Goal: Information Seeking & Learning: Learn about a topic

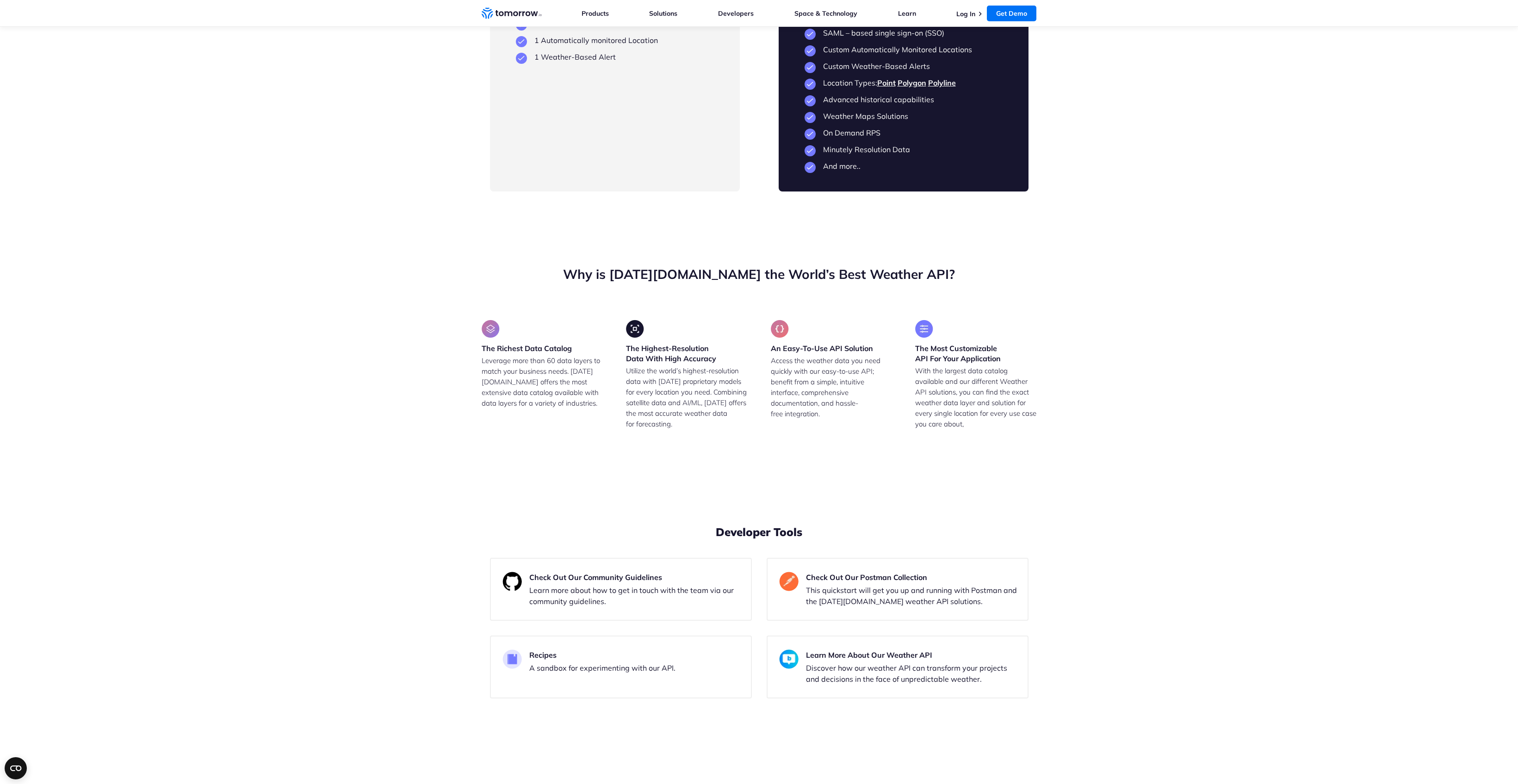
scroll to position [2000, 0]
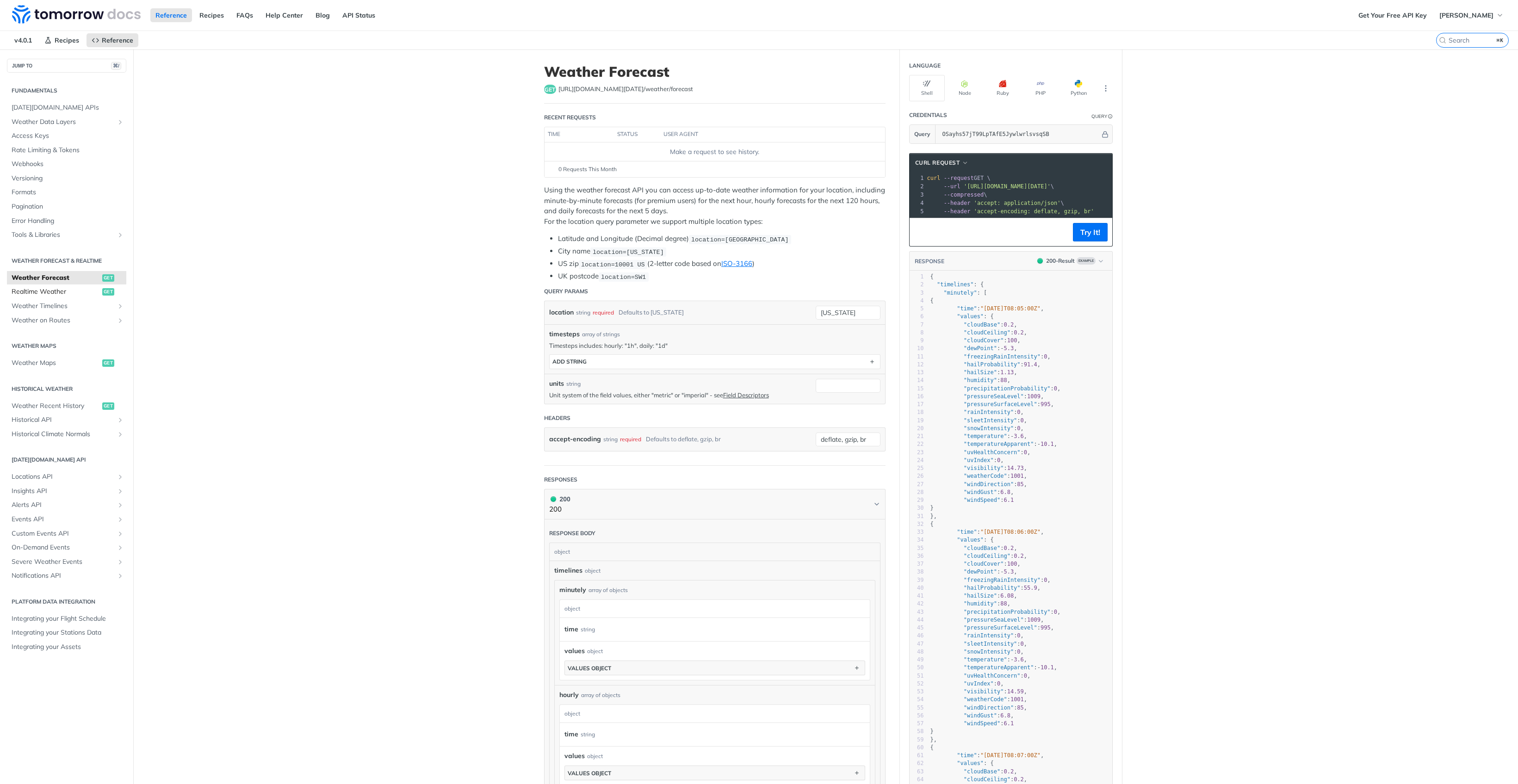
click at [50, 287] on span "Realtime Weather" at bounding box center [56, 292] width 88 height 9
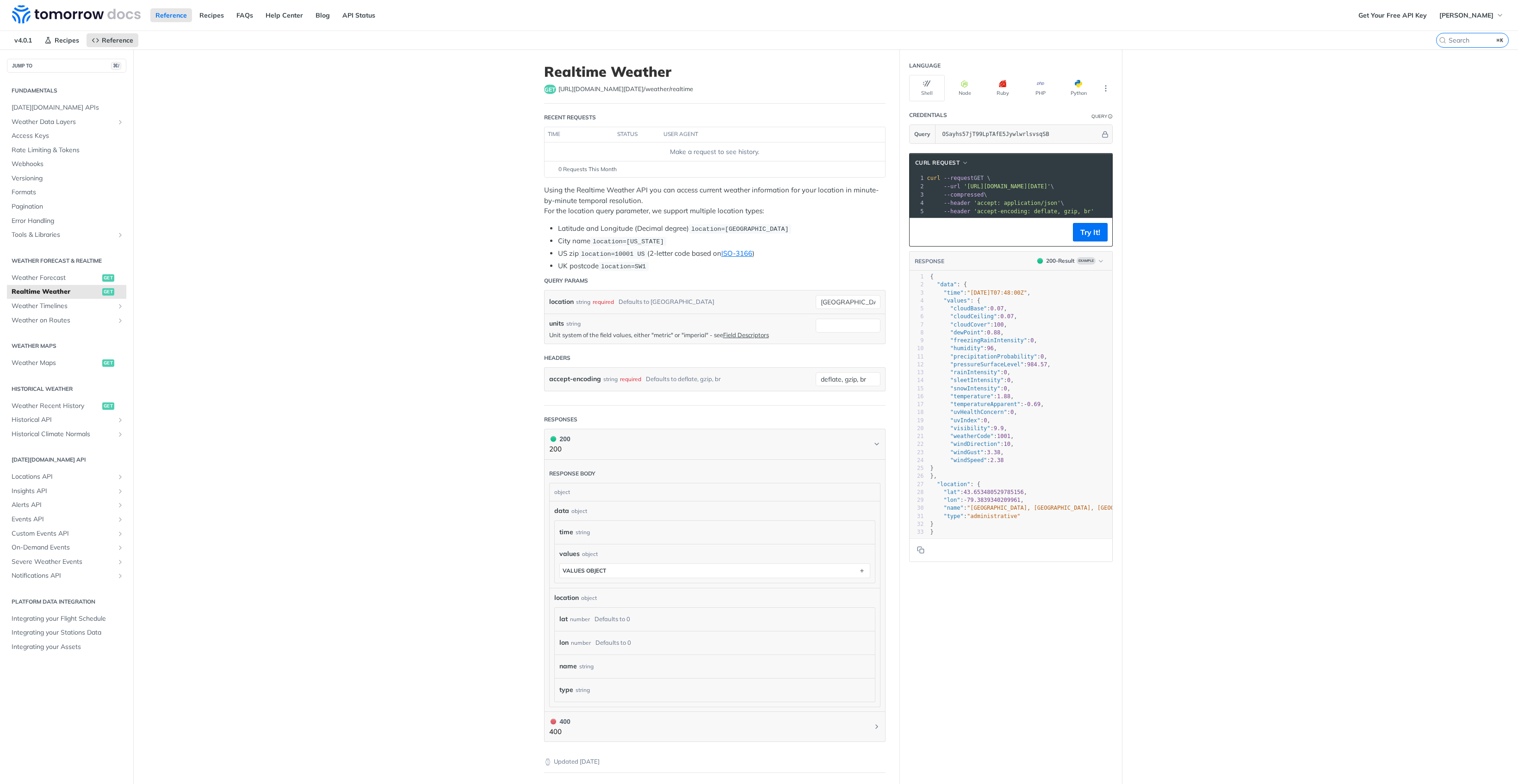
click at [350, 221] on main "JUMP TO ⌘/ Fundamentals Tomorrow.io APIs Weather Data Layers Core Probabilistic…" at bounding box center [759, 462] width 1518 height 825
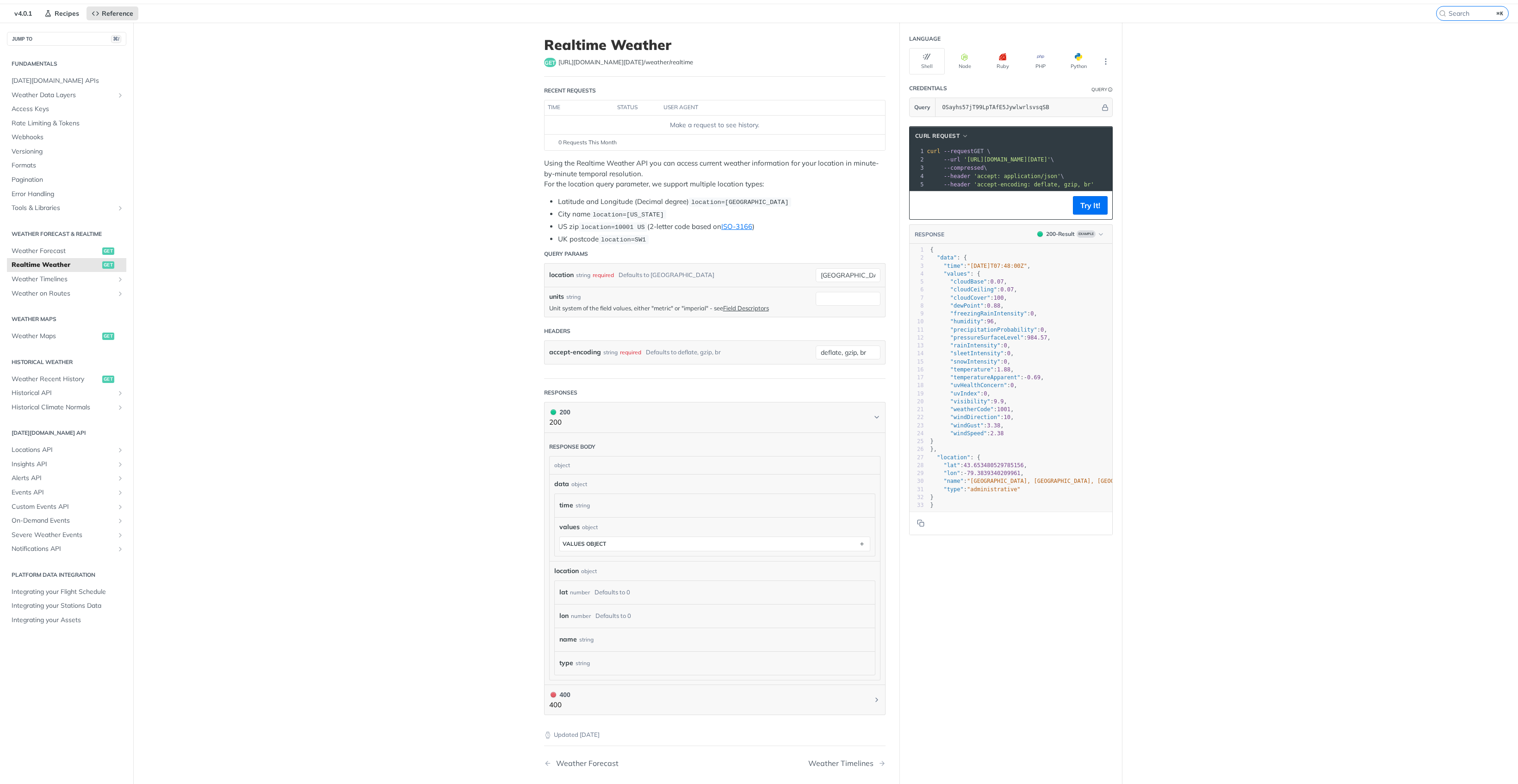
scroll to position [29, 0]
click at [38, 273] on span "Weather Timelines" at bounding box center [63, 277] width 103 height 9
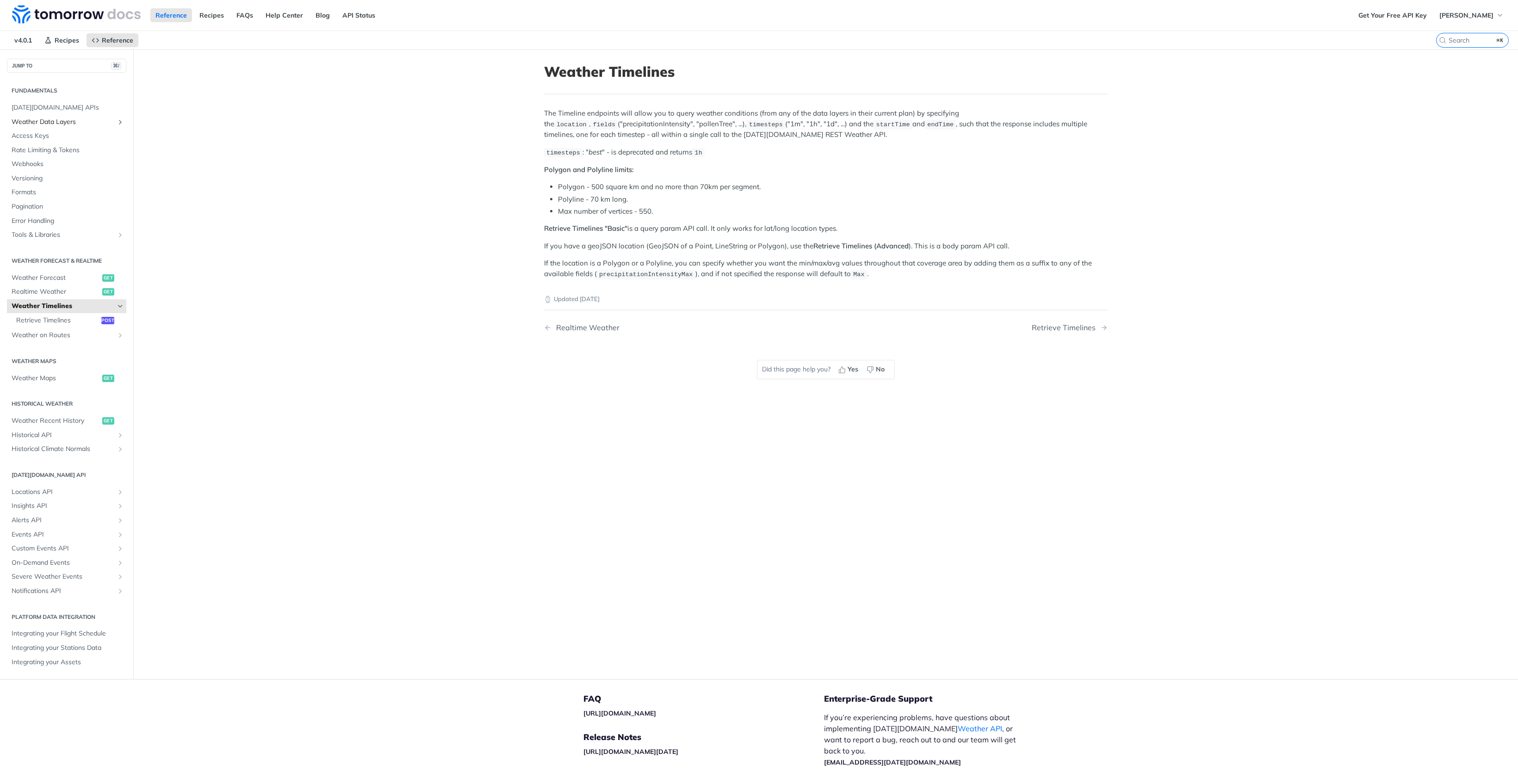
click at [65, 121] on span "Weather Data Layers" at bounding box center [63, 122] width 103 height 9
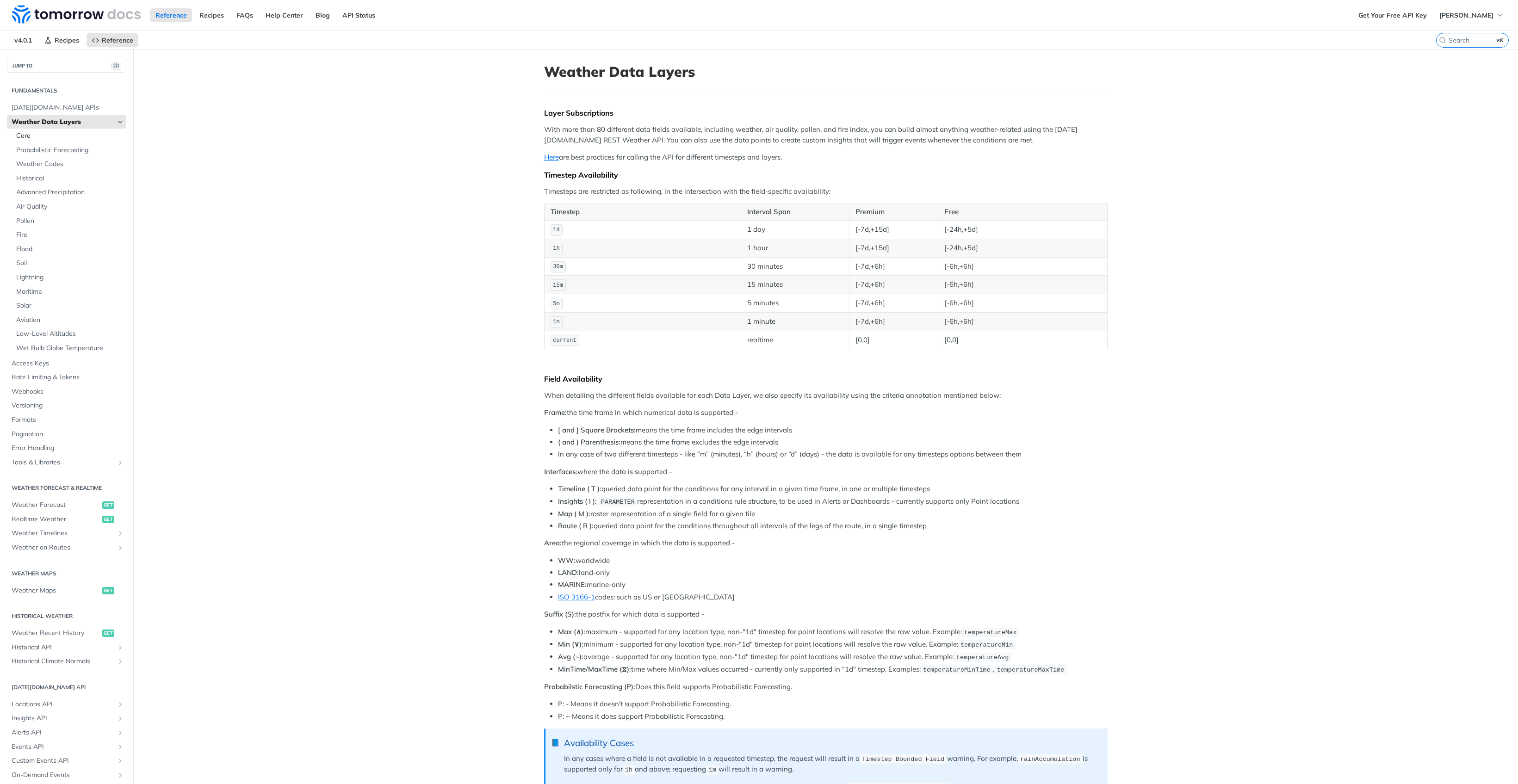
click at [33, 137] on span "Core" at bounding box center [70, 136] width 108 height 9
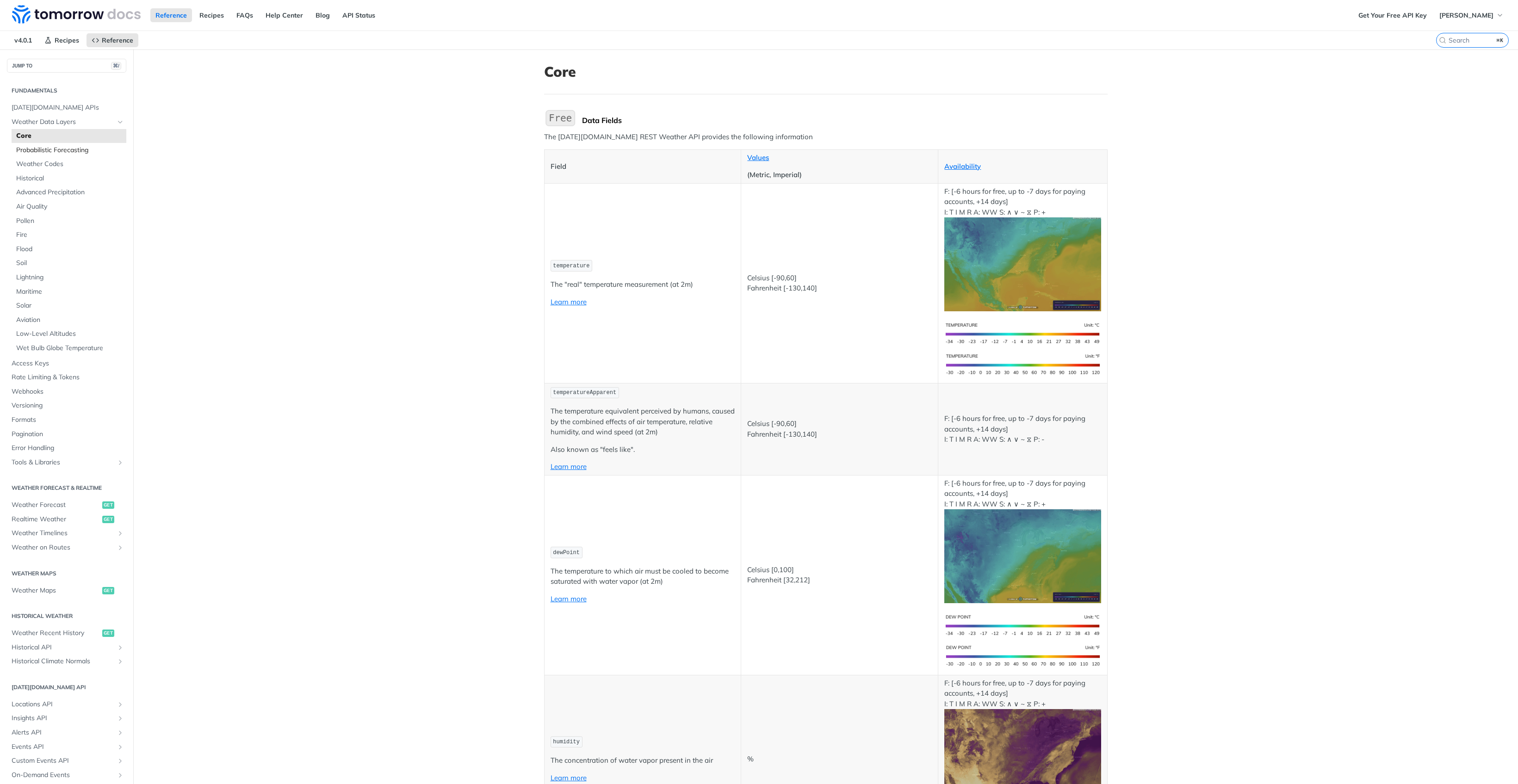
click at [34, 150] on span "Probabilistic Forecasting" at bounding box center [70, 150] width 108 height 9
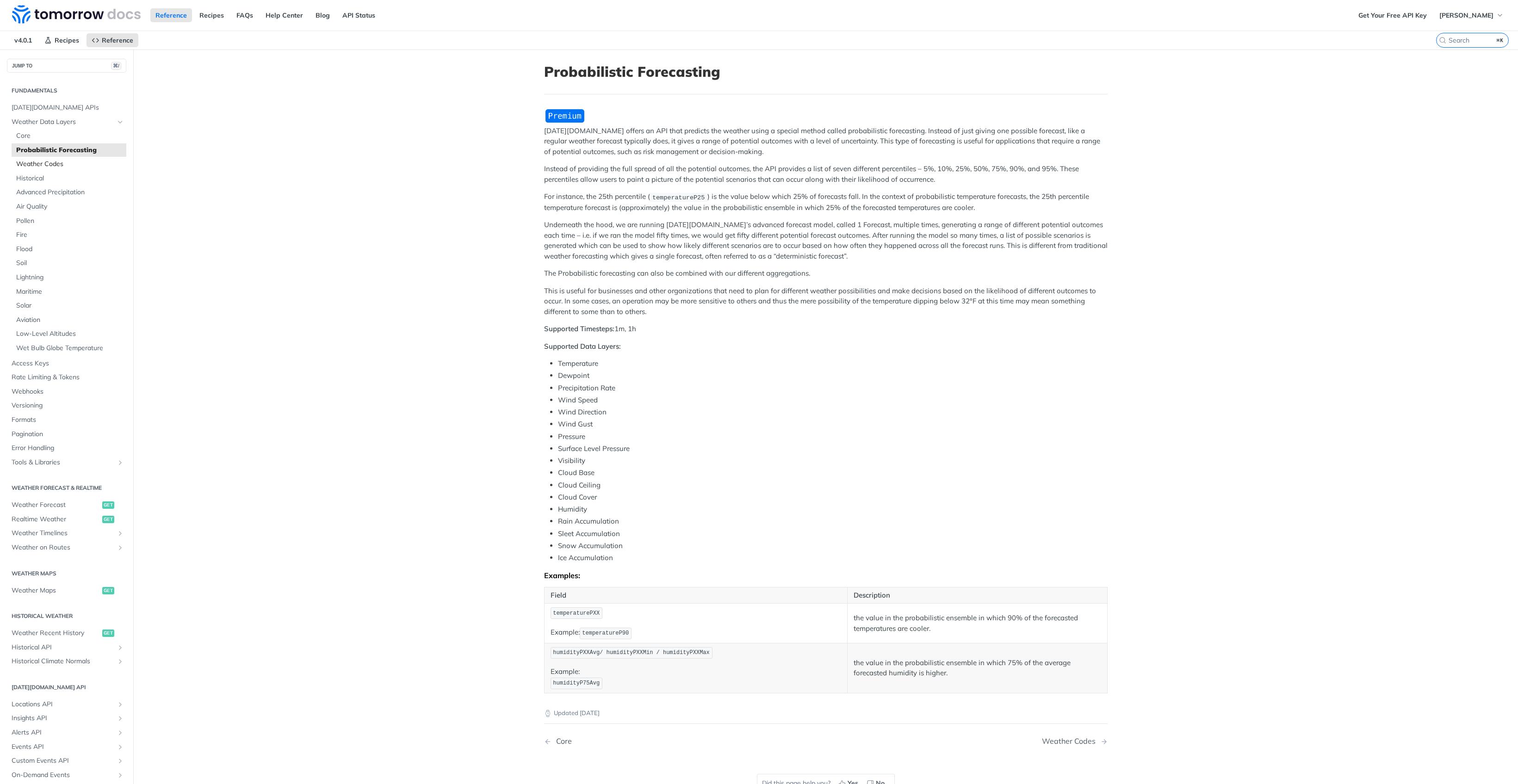
click at [34, 162] on span "Weather Codes" at bounding box center [70, 164] width 108 height 9
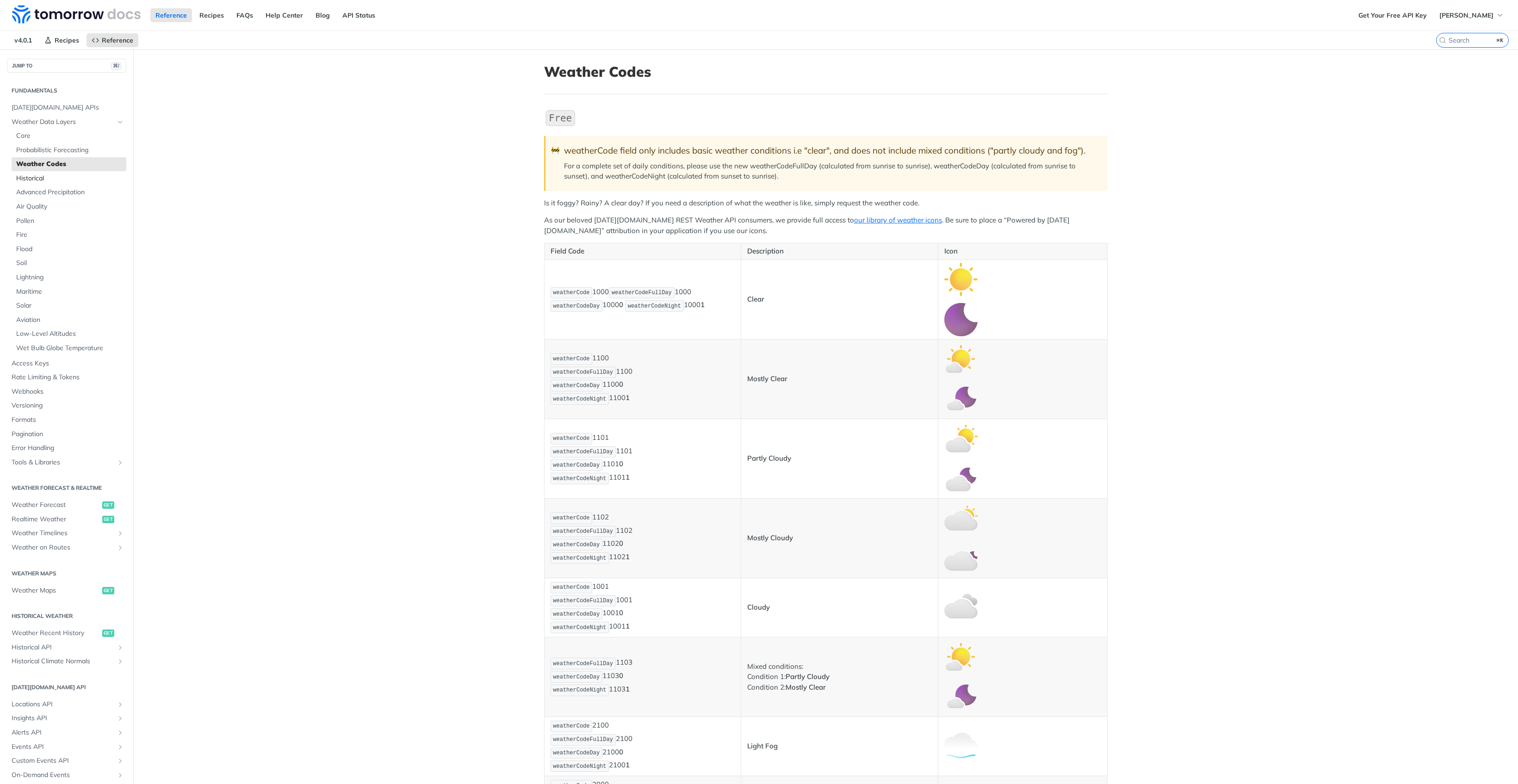
click at [37, 176] on span "Historical" at bounding box center [70, 178] width 108 height 9
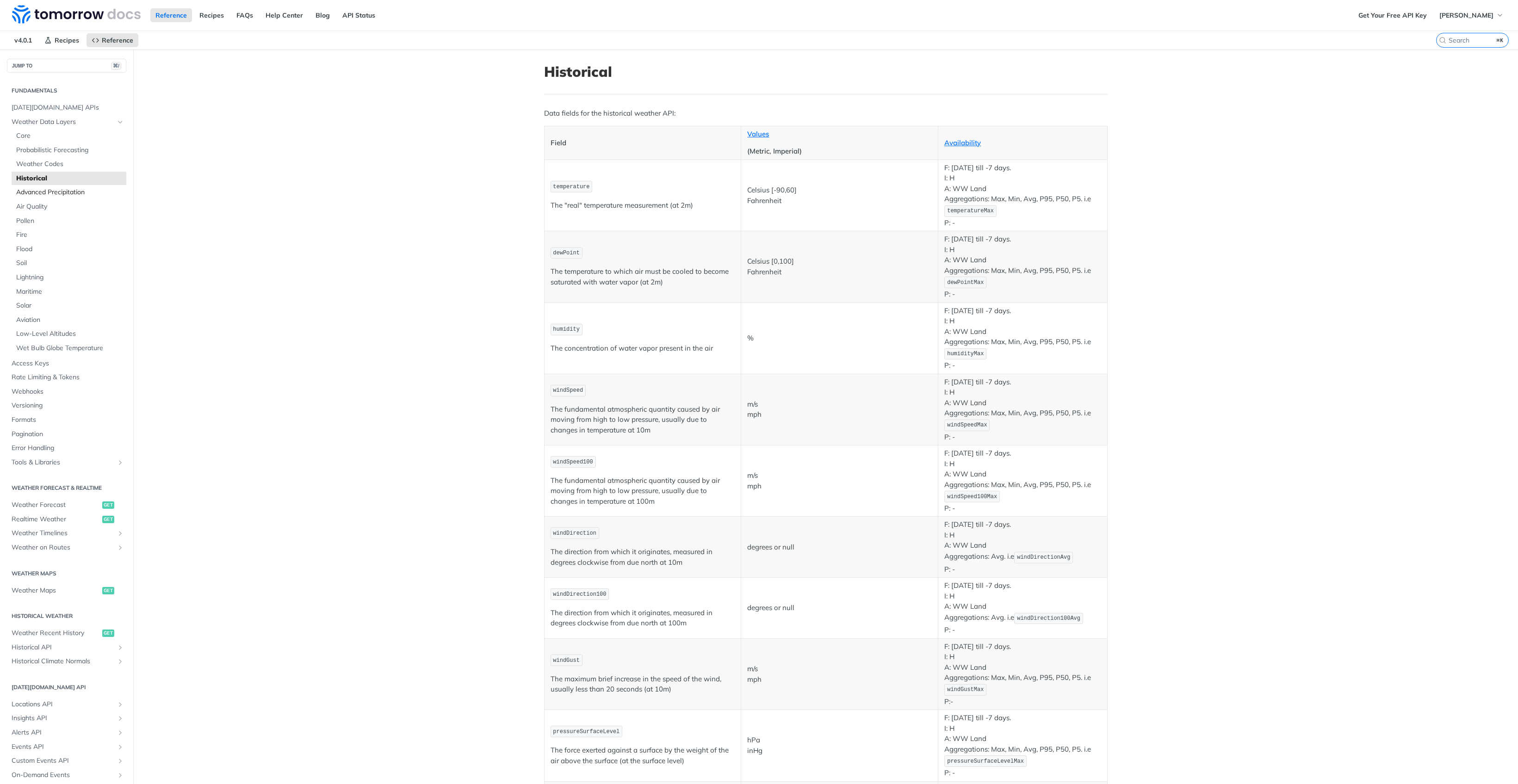
click at [41, 190] on span "Advanced Precipitation" at bounding box center [70, 193] width 108 height 9
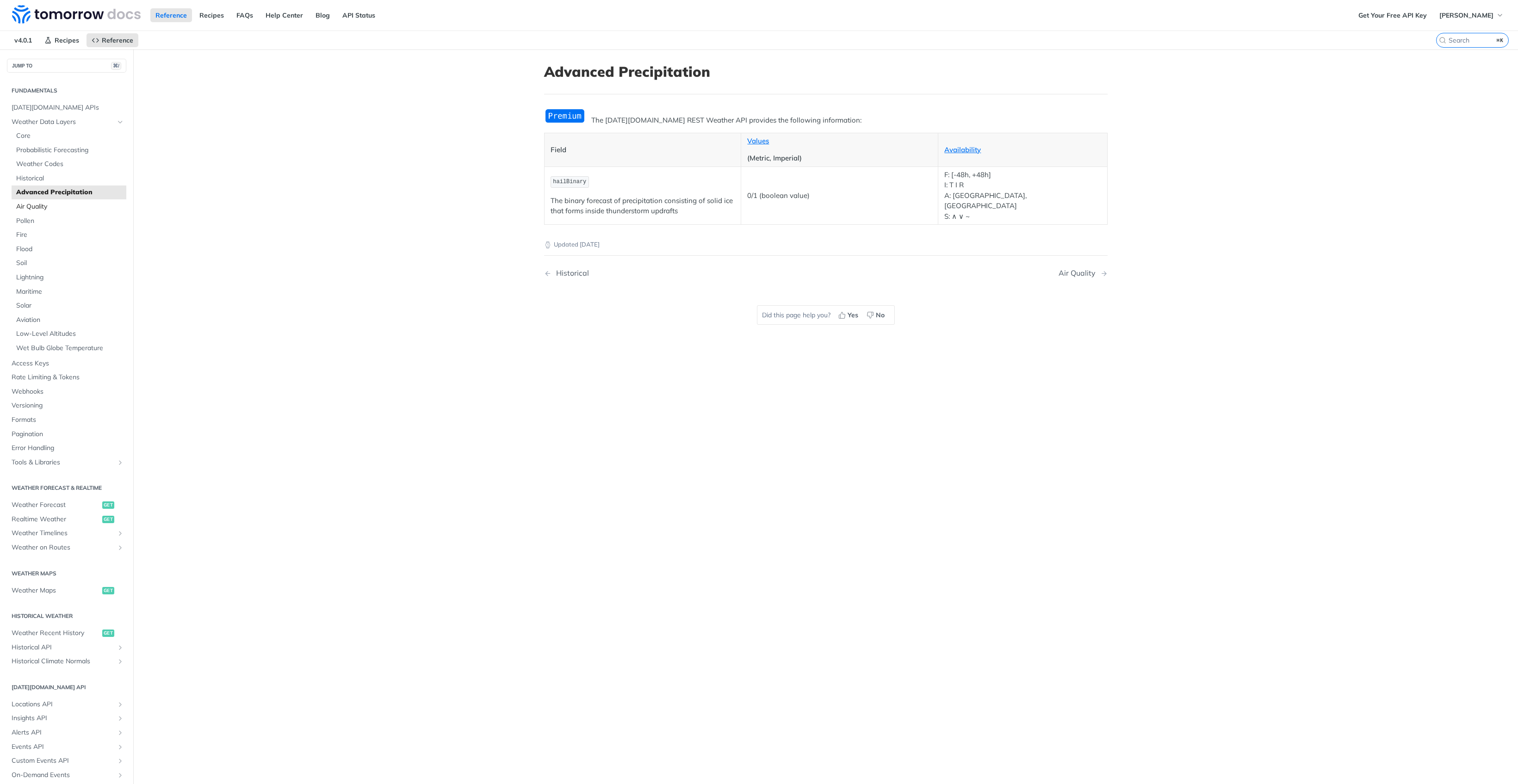
click at [40, 202] on span "Air Quality" at bounding box center [70, 207] width 108 height 9
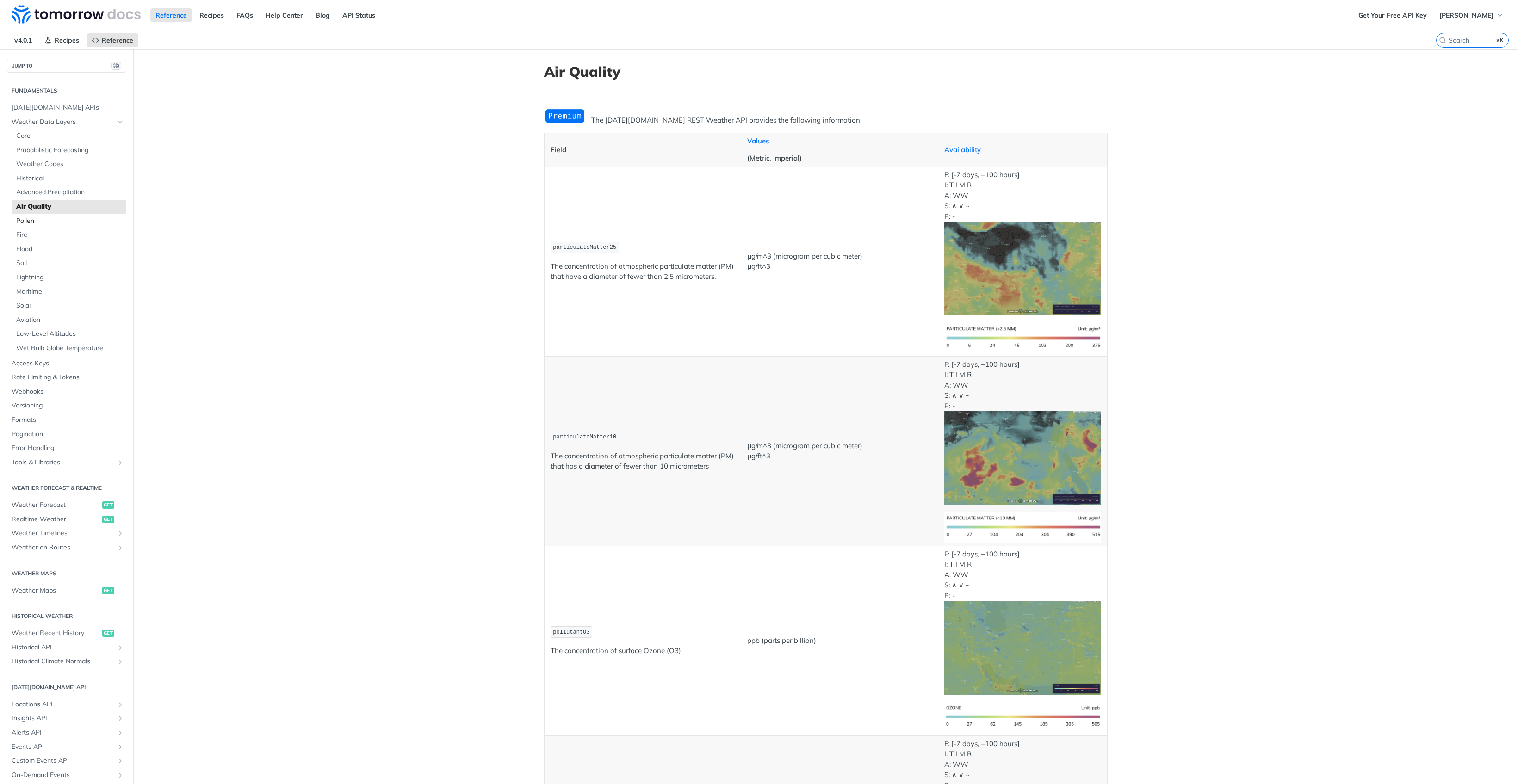
click at [36, 219] on span "Pollen" at bounding box center [70, 221] width 108 height 9
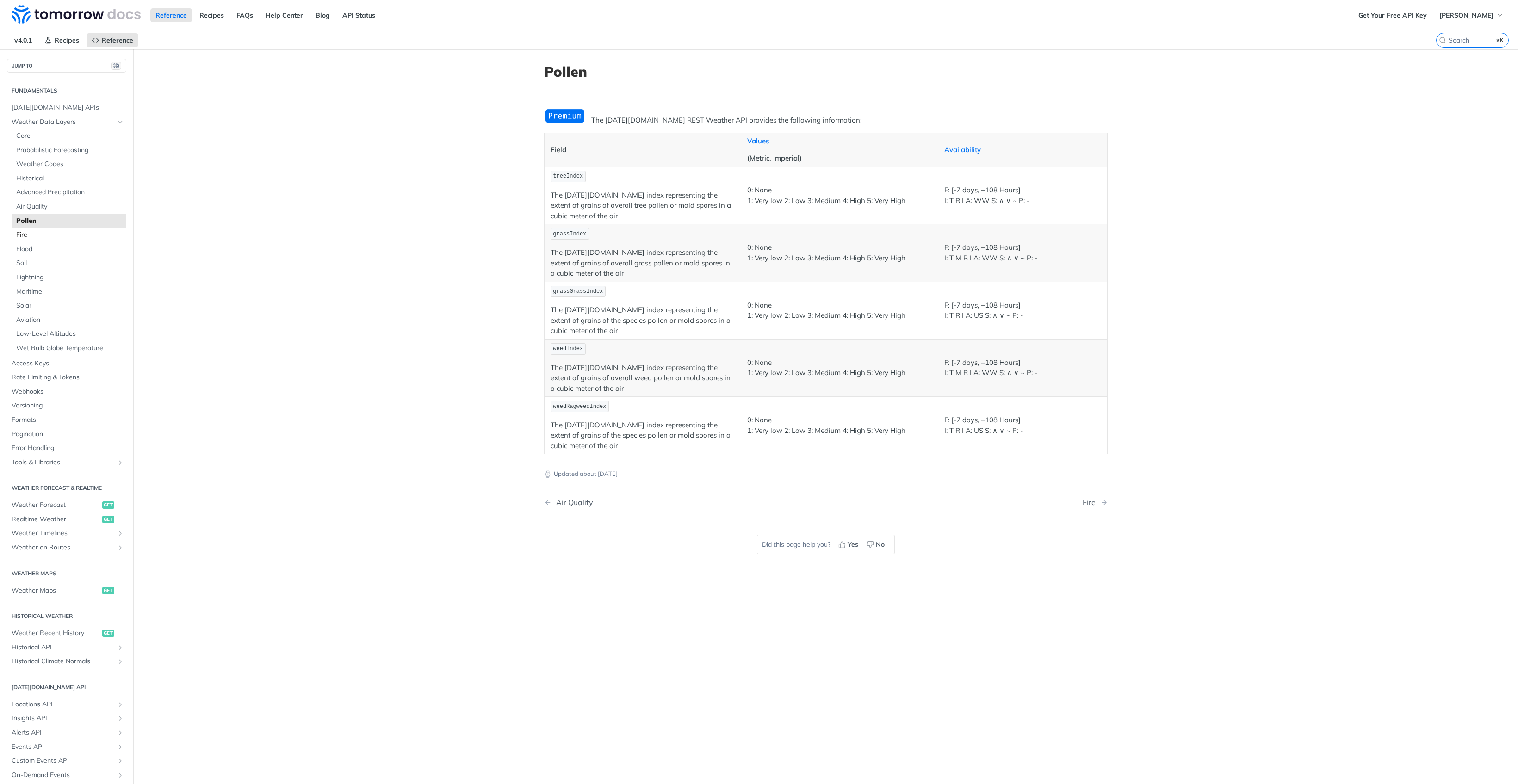
click at [35, 230] on span "Fire" at bounding box center [70, 235] width 108 height 9
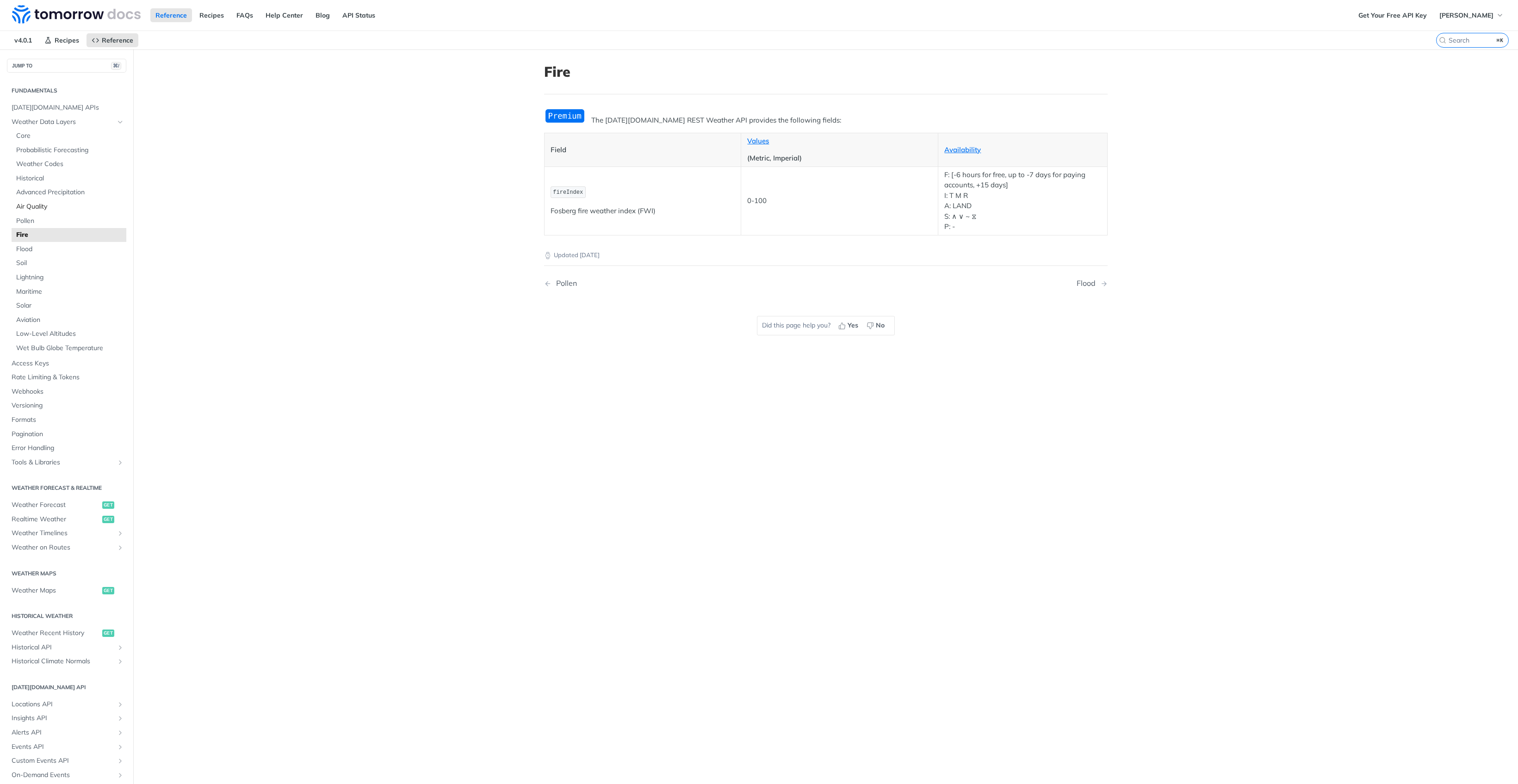
click at [45, 203] on span "Air Quality" at bounding box center [70, 207] width 108 height 9
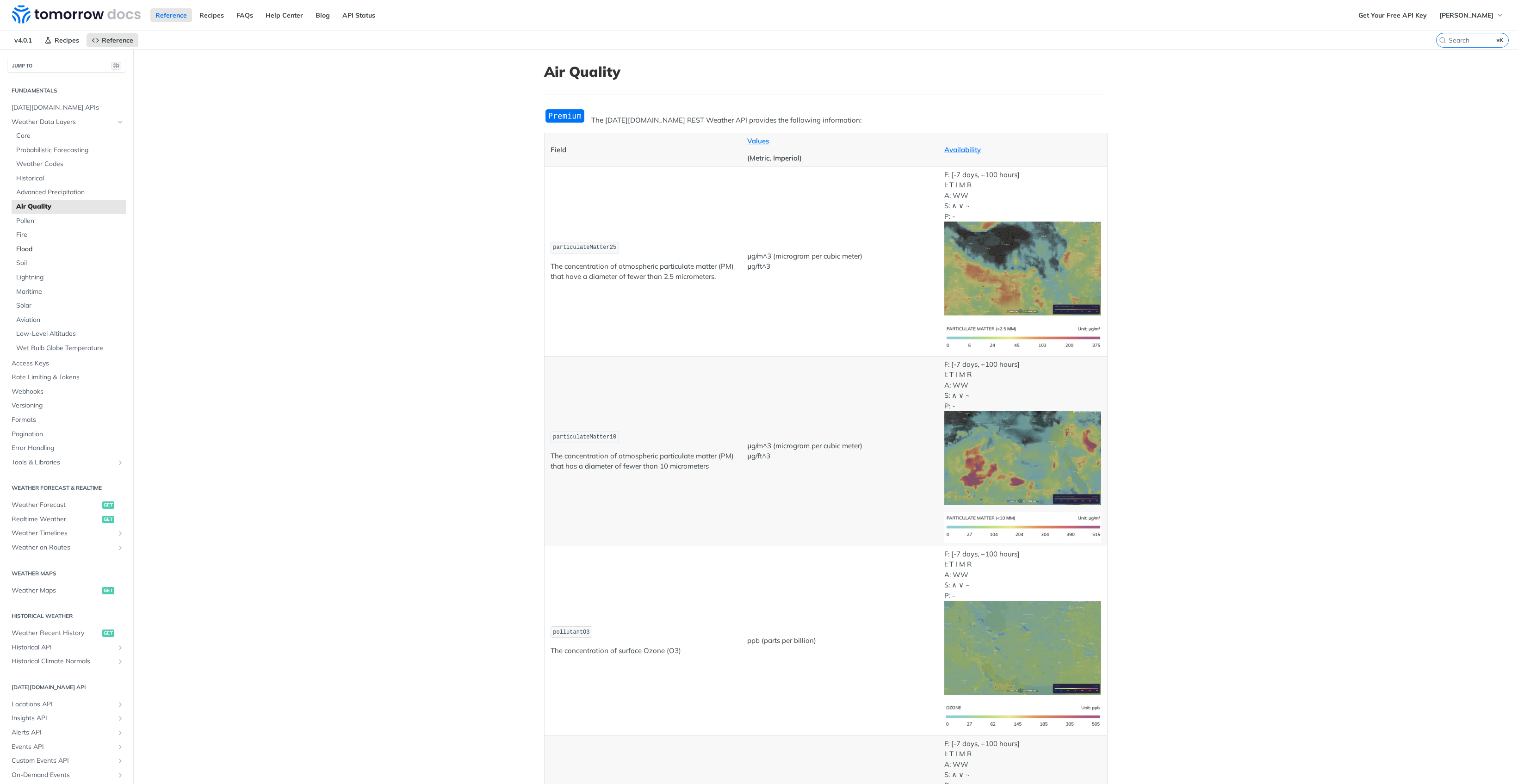
click at [39, 245] on span "Flood" at bounding box center [70, 249] width 108 height 9
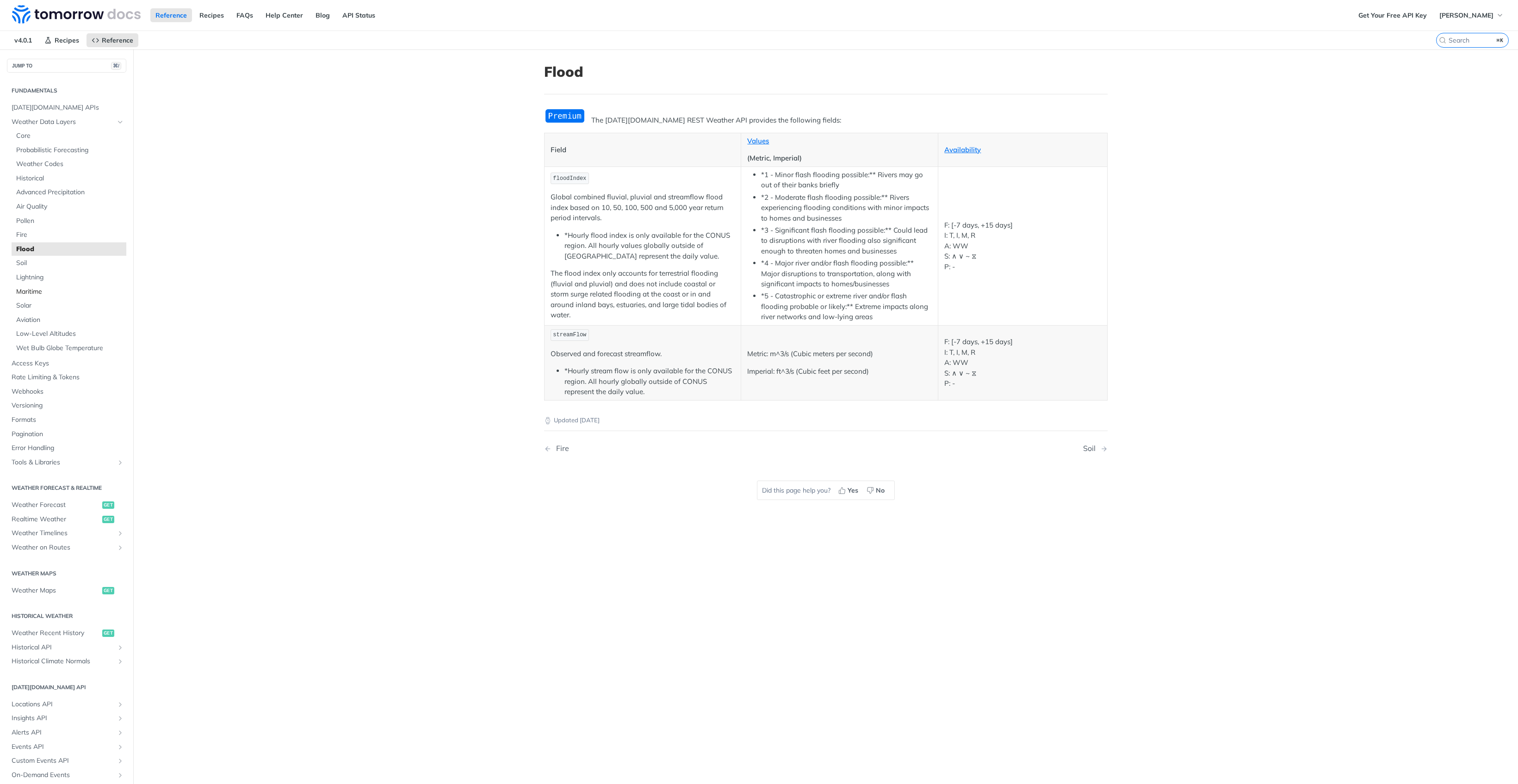
click at [54, 290] on span "Maritime" at bounding box center [70, 292] width 108 height 9
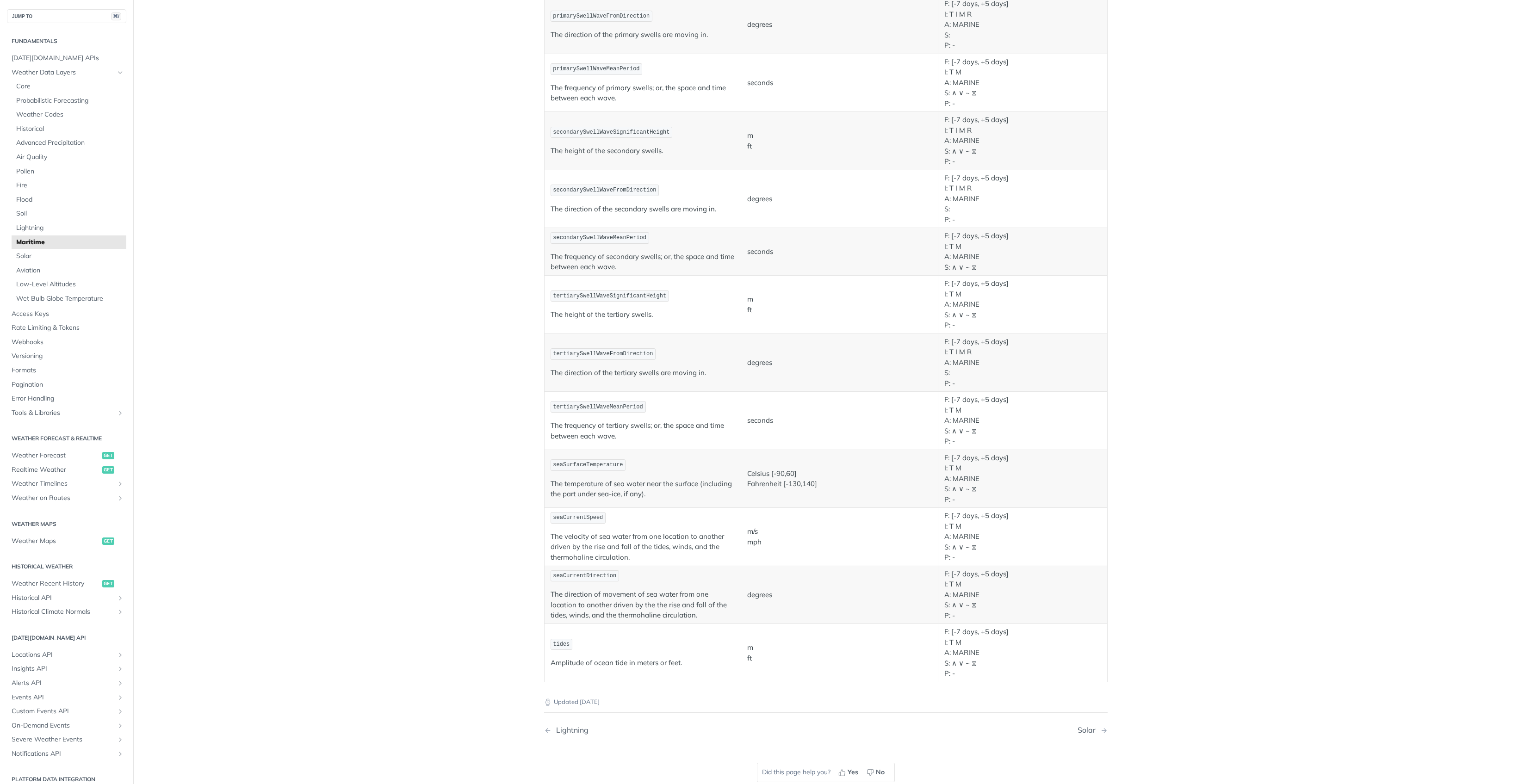
scroll to position [566, 0]
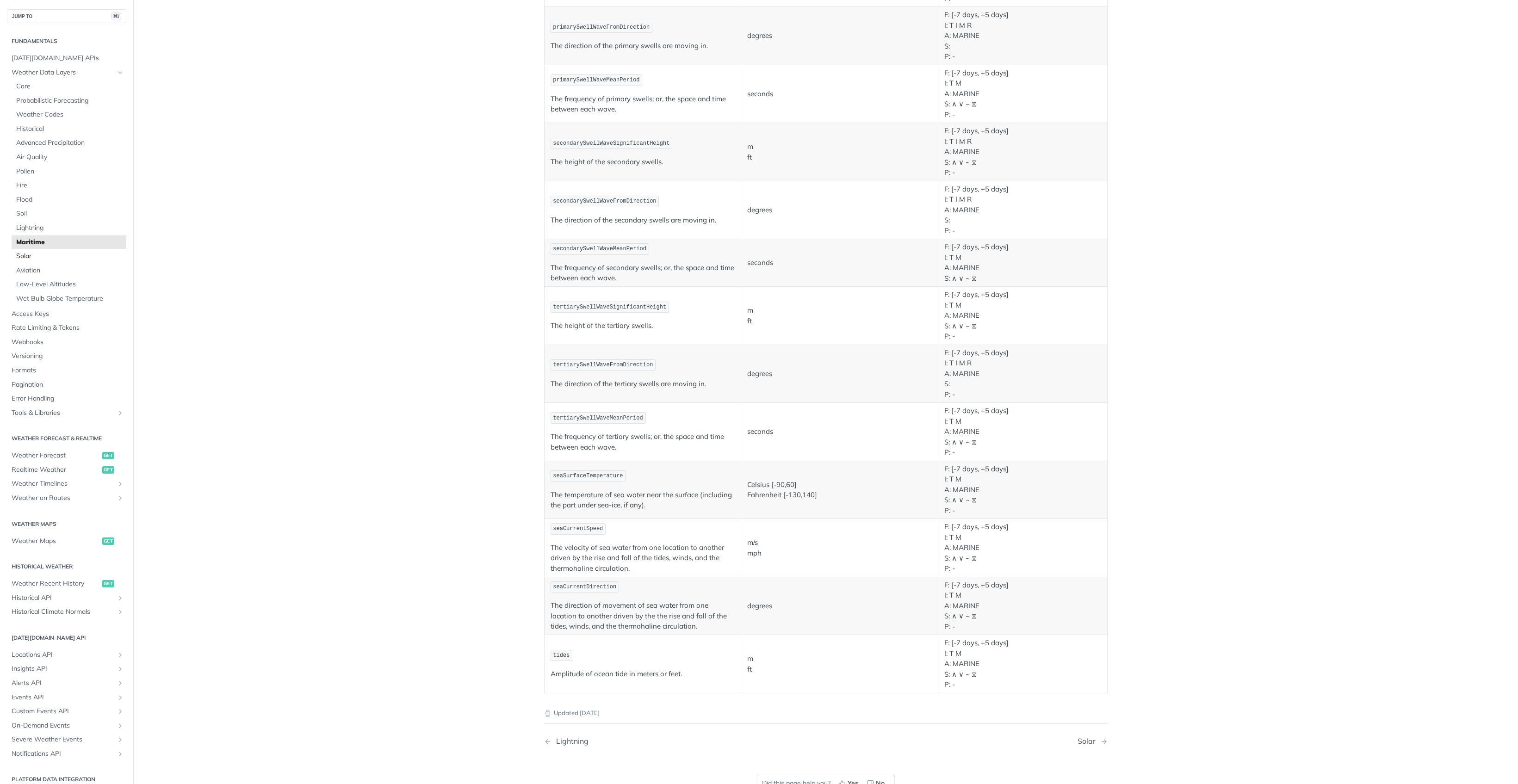
click at [40, 252] on span "Solar" at bounding box center [70, 256] width 108 height 9
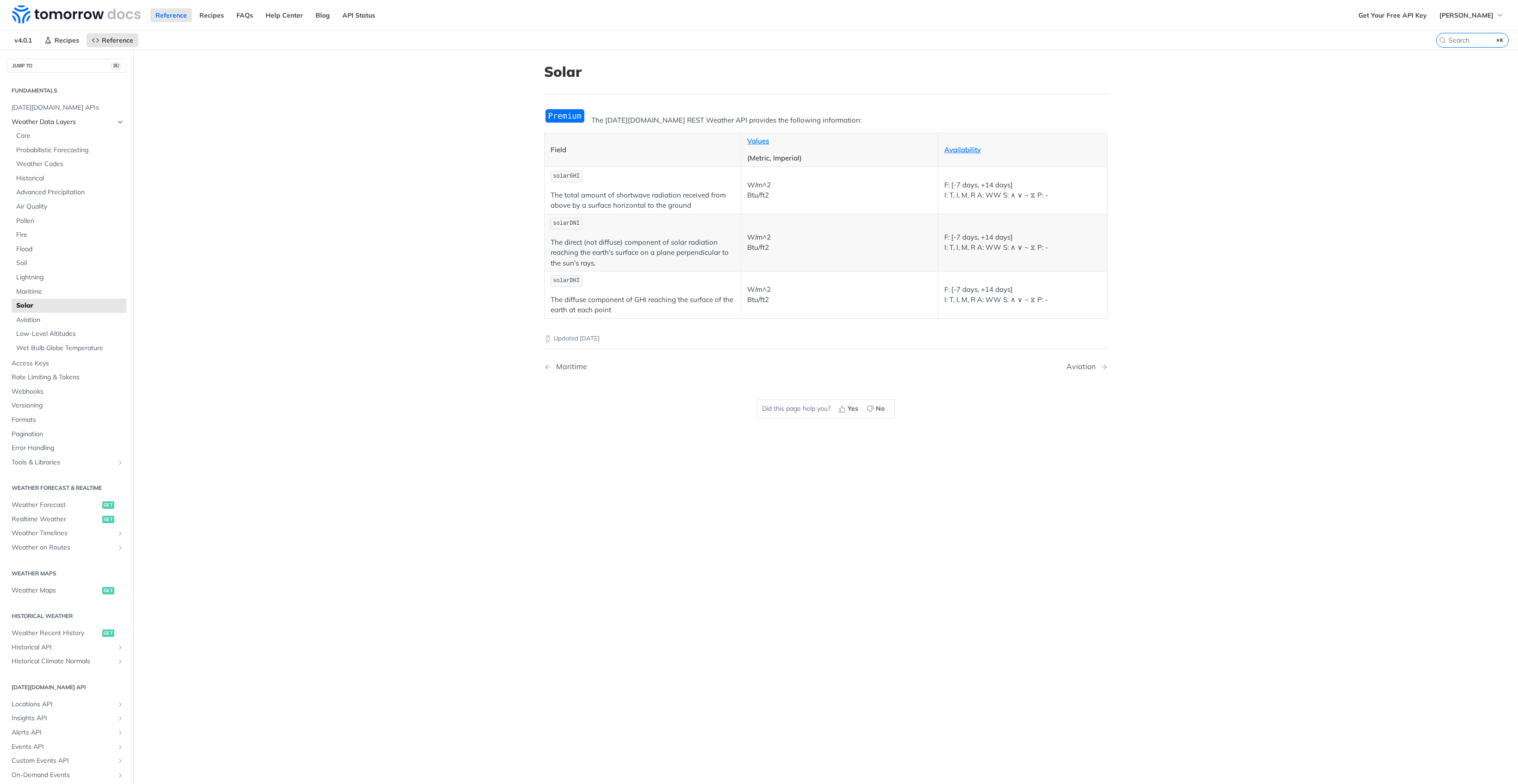
click at [70, 121] on span "Weather Data Layers" at bounding box center [63, 122] width 103 height 9
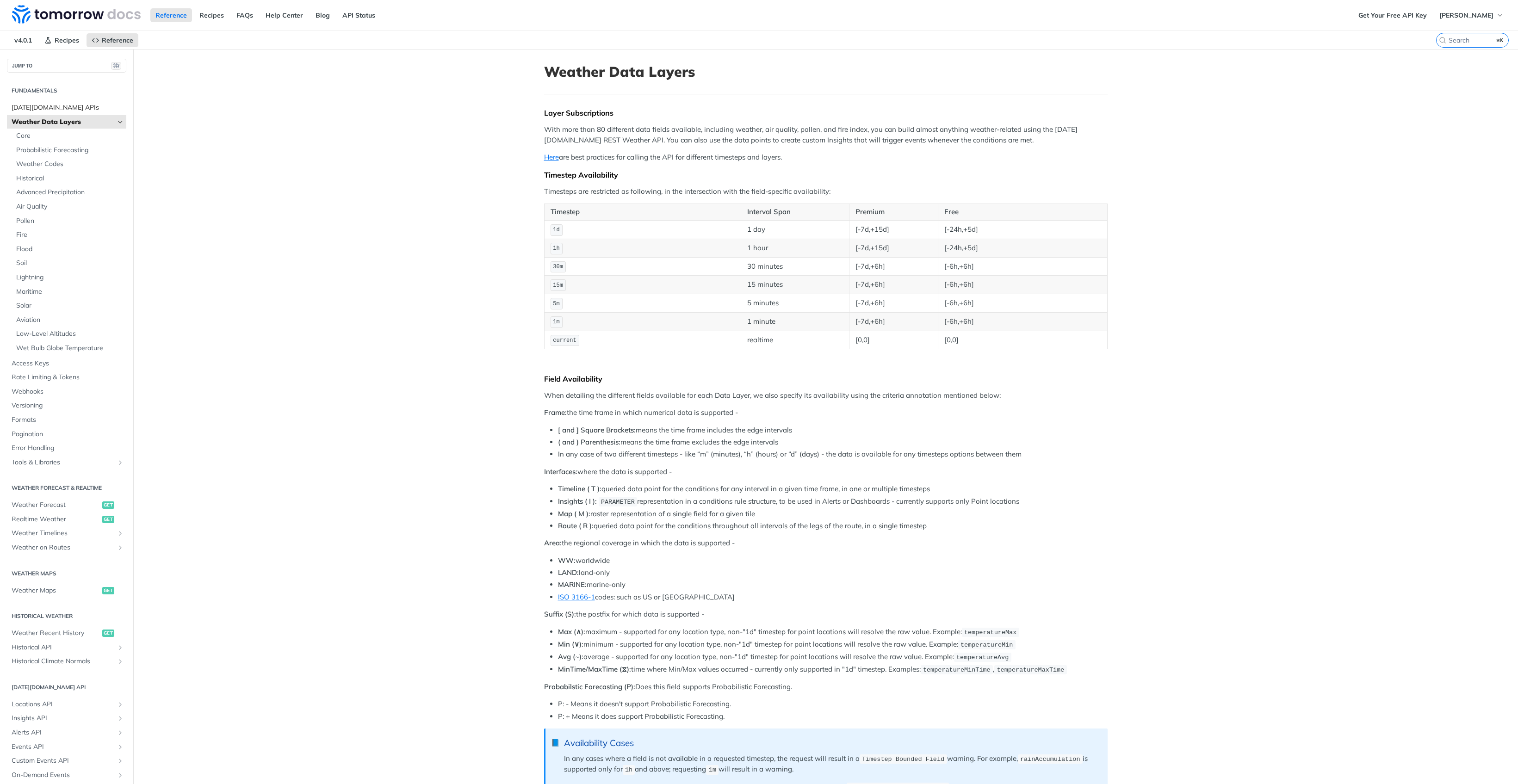
click at [66, 104] on span "[DATE][DOMAIN_NAME] APIs" at bounding box center [68, 108] width 113 height 9
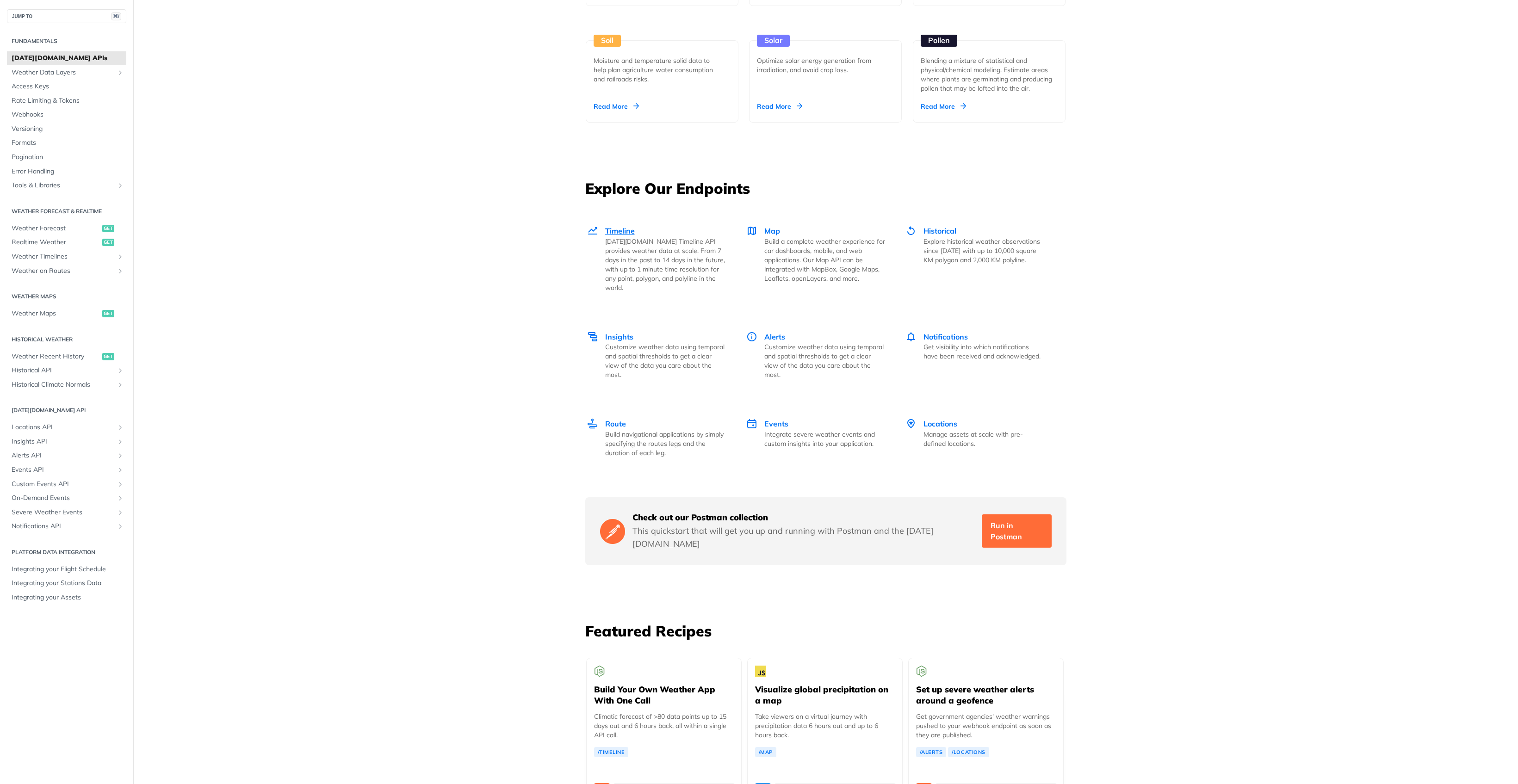
scroll to position [1107, 0]
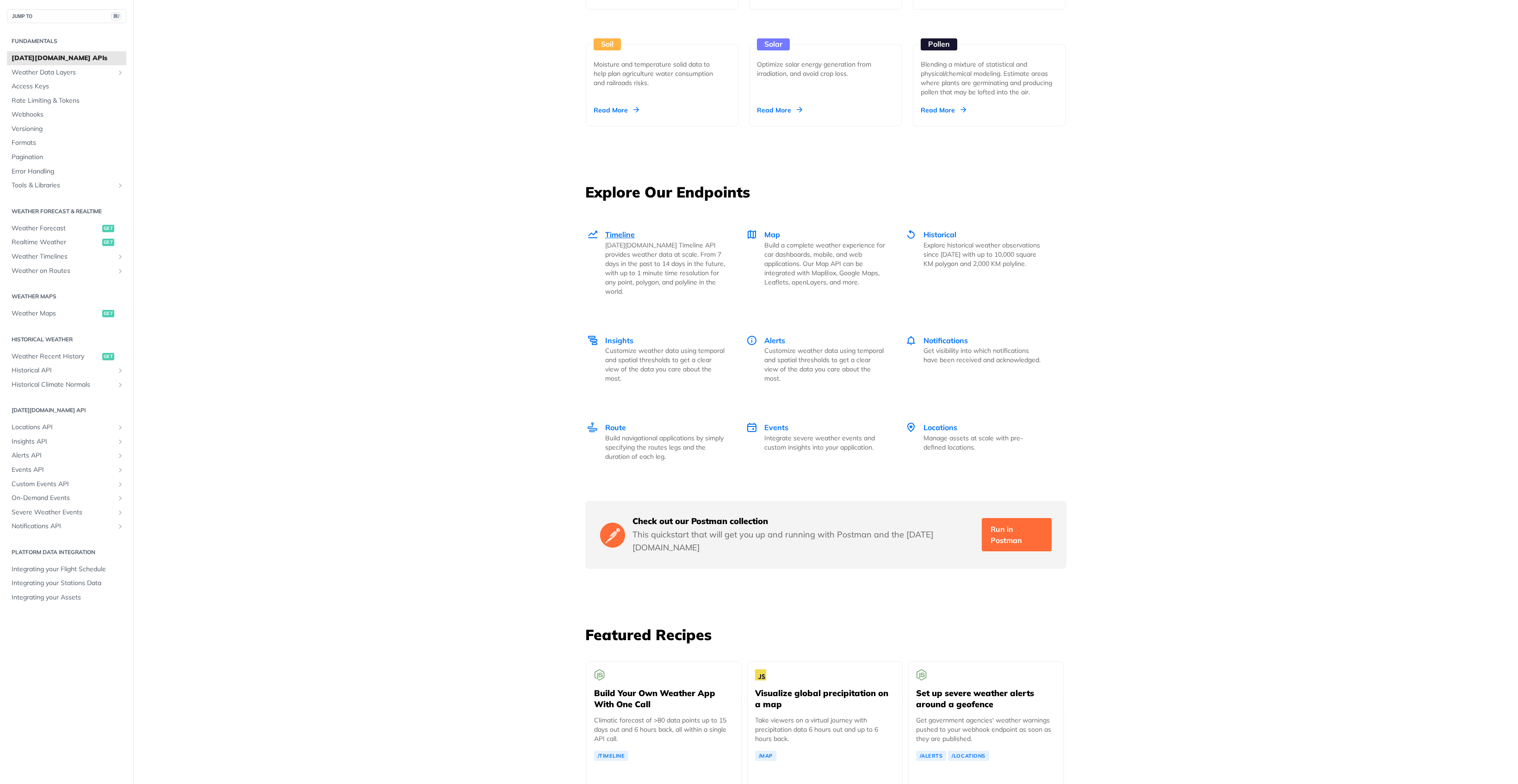
click at [611, 234] on span "Timeline" at bounding box center [620, 234] width 29 height 9
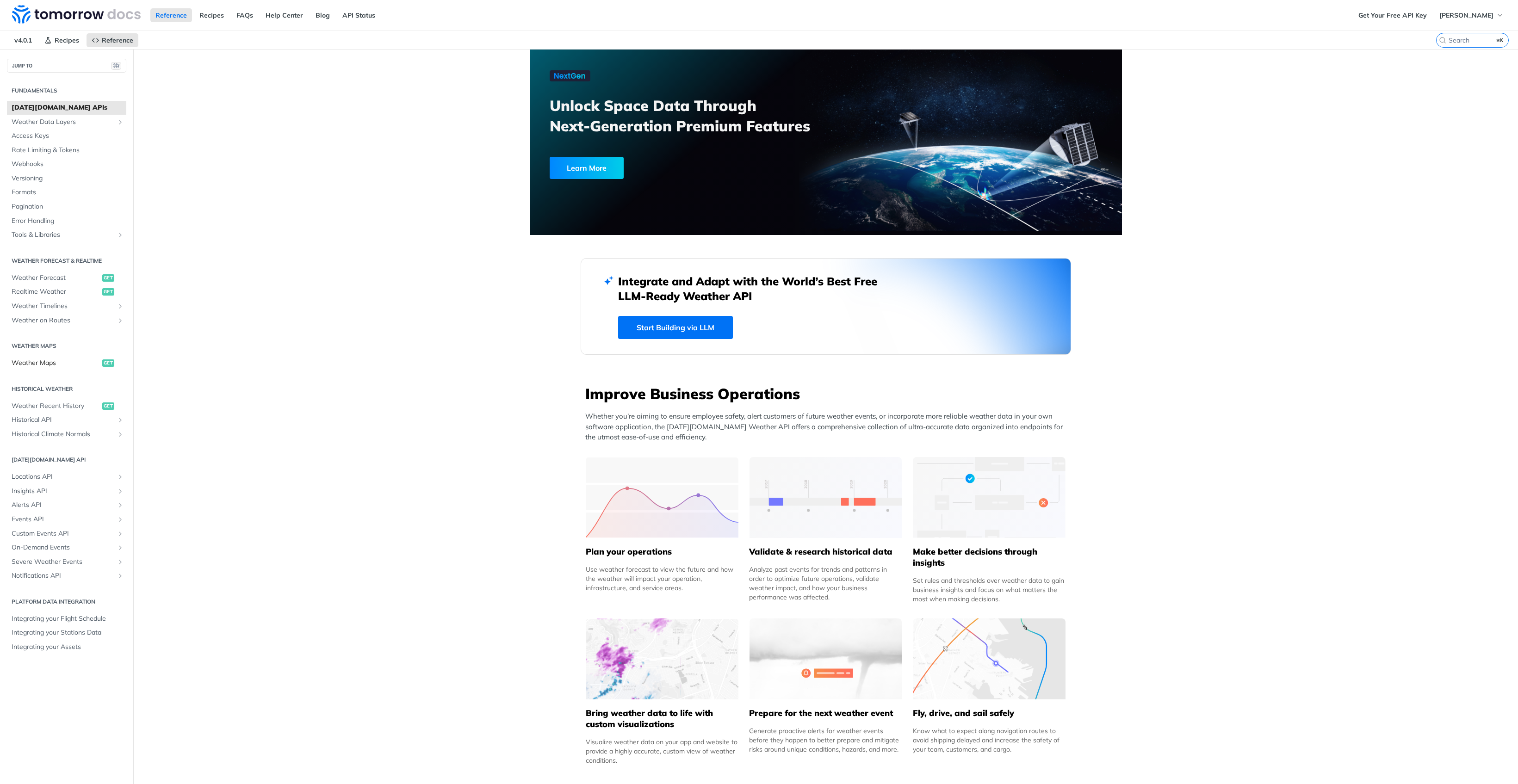
click at [38, 358] on span "Weather Maps" at bounding box center [56, 363] width 88 height 9
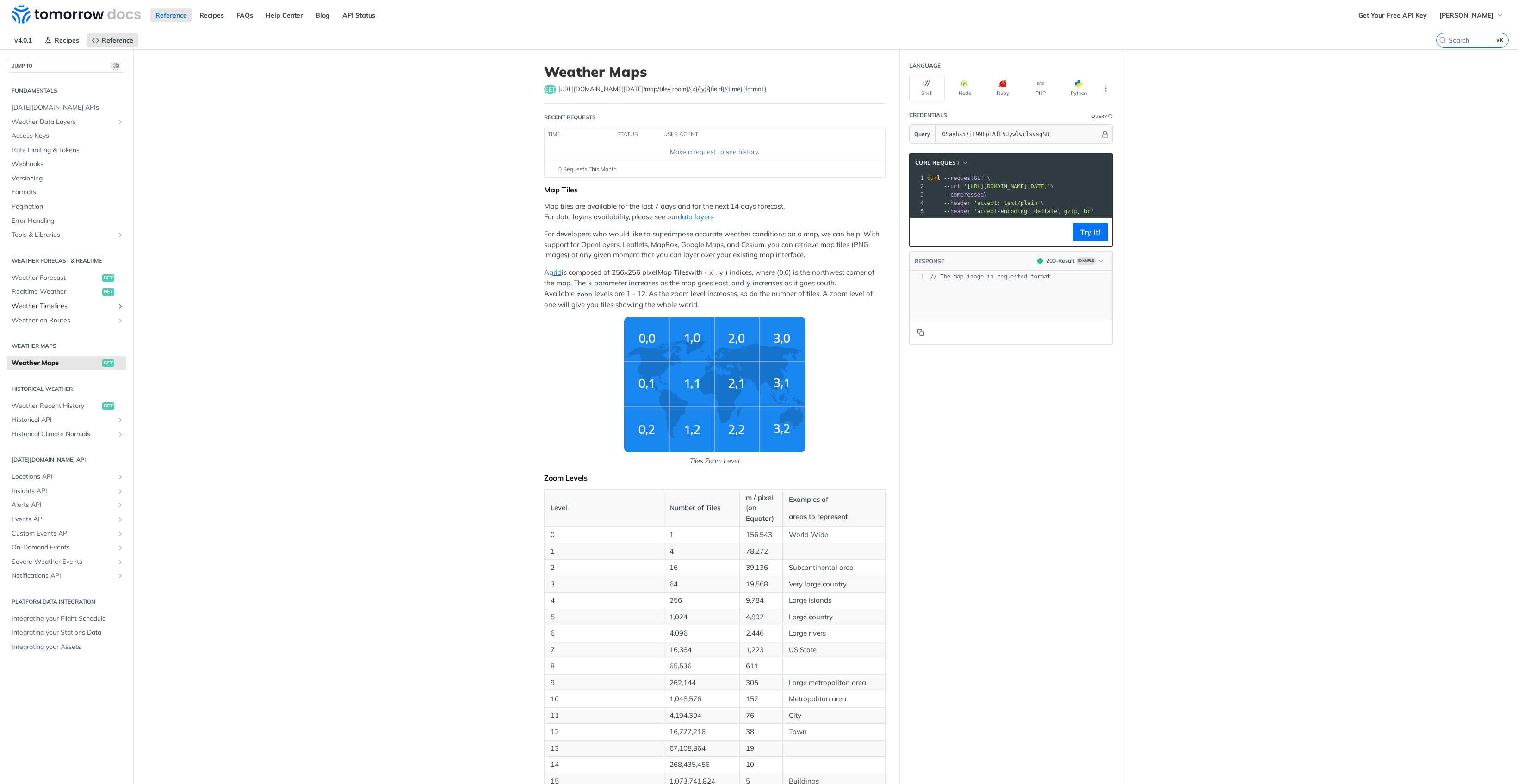
click at [57, 302] on span "Weather Timelines" at bounding box center [63, 306] width 103 height 9
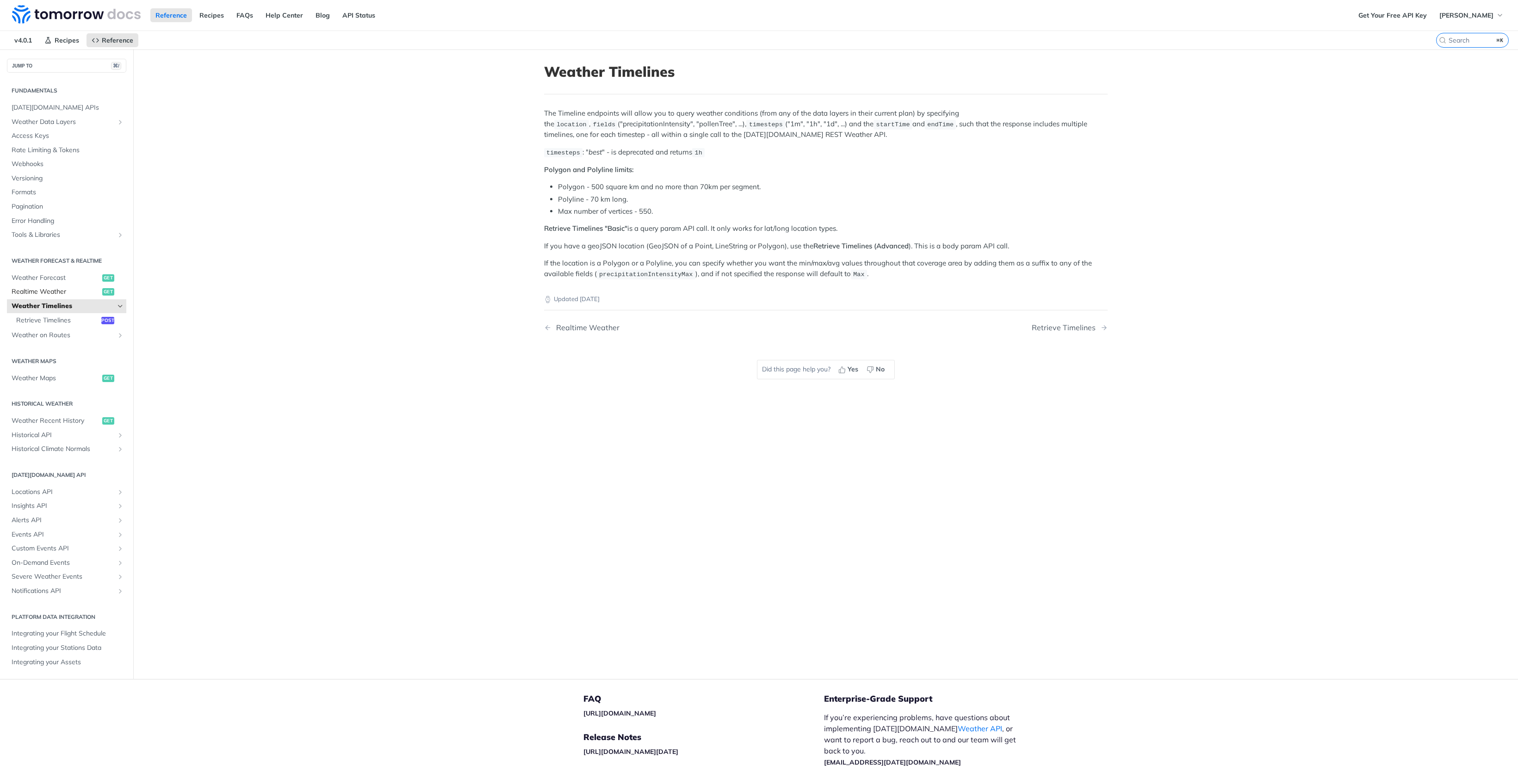
click at [44, 287] on span "Realtime Weather" at bounding box center [56, 292] width 88 height 9
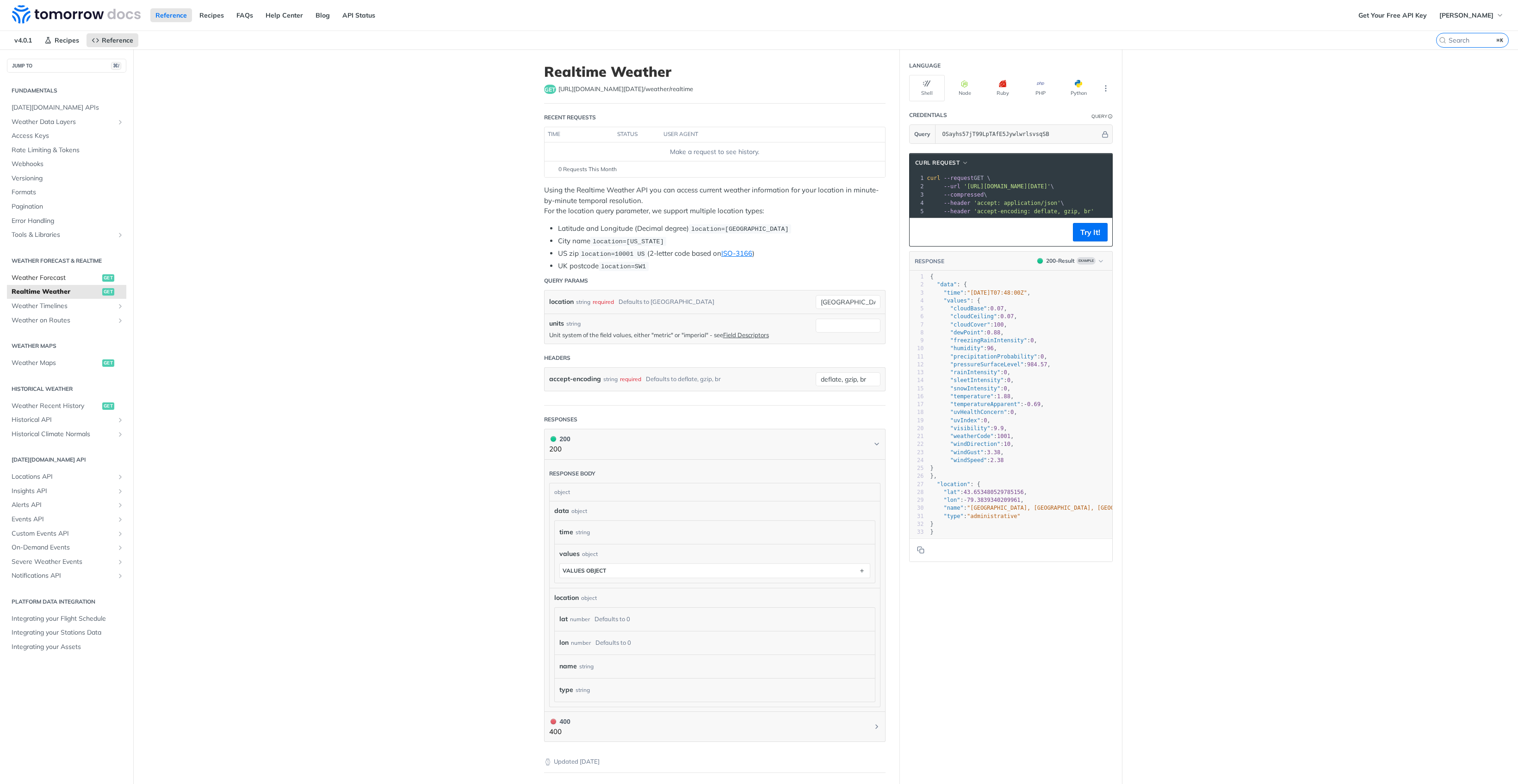
click at [51, 274] on span "Weather Forecast" at bounding box center [56, 278] width 88 height 9
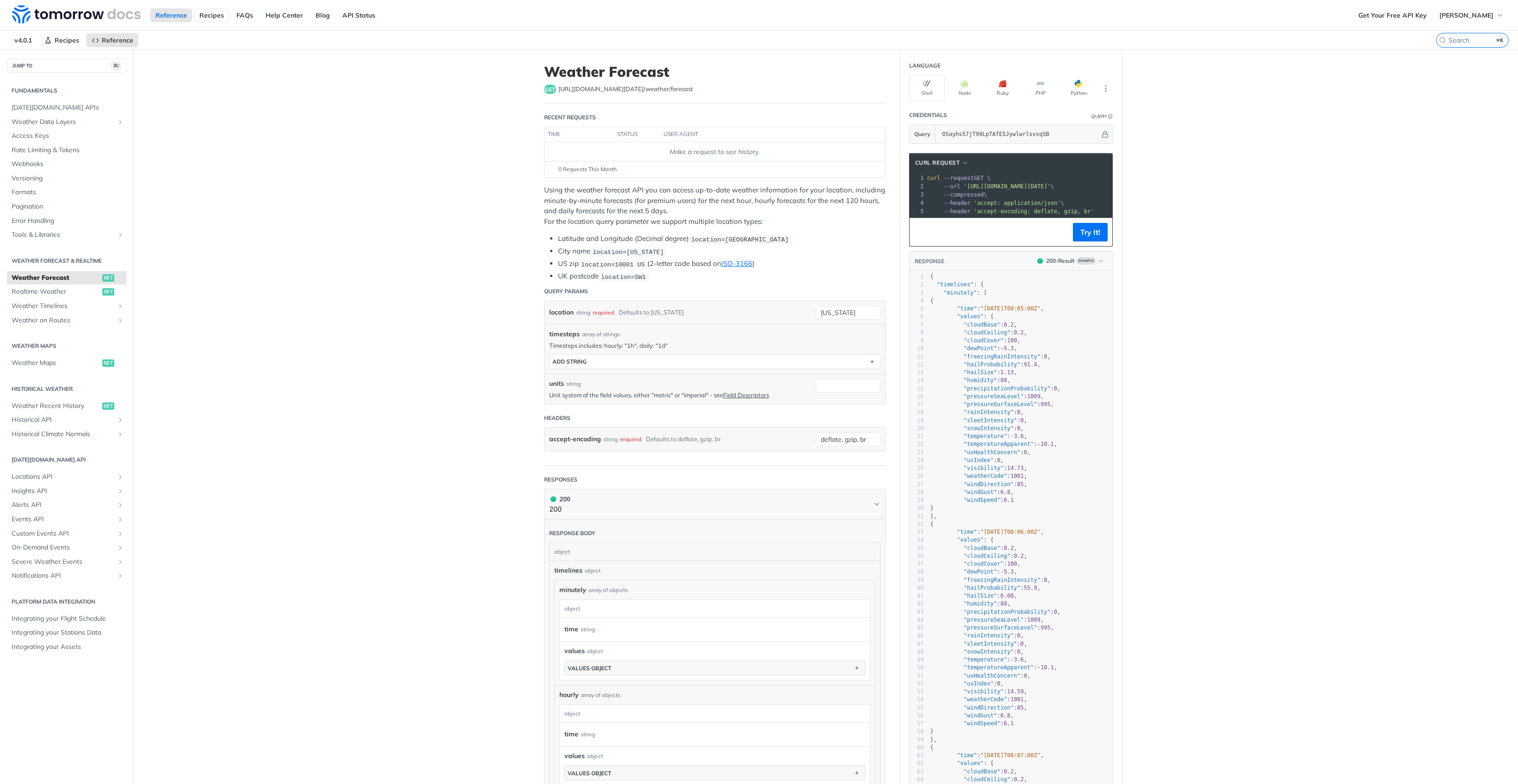
click at [212, 15] on link "Recipes" at bounding box center [212, 15] width 35 height 14
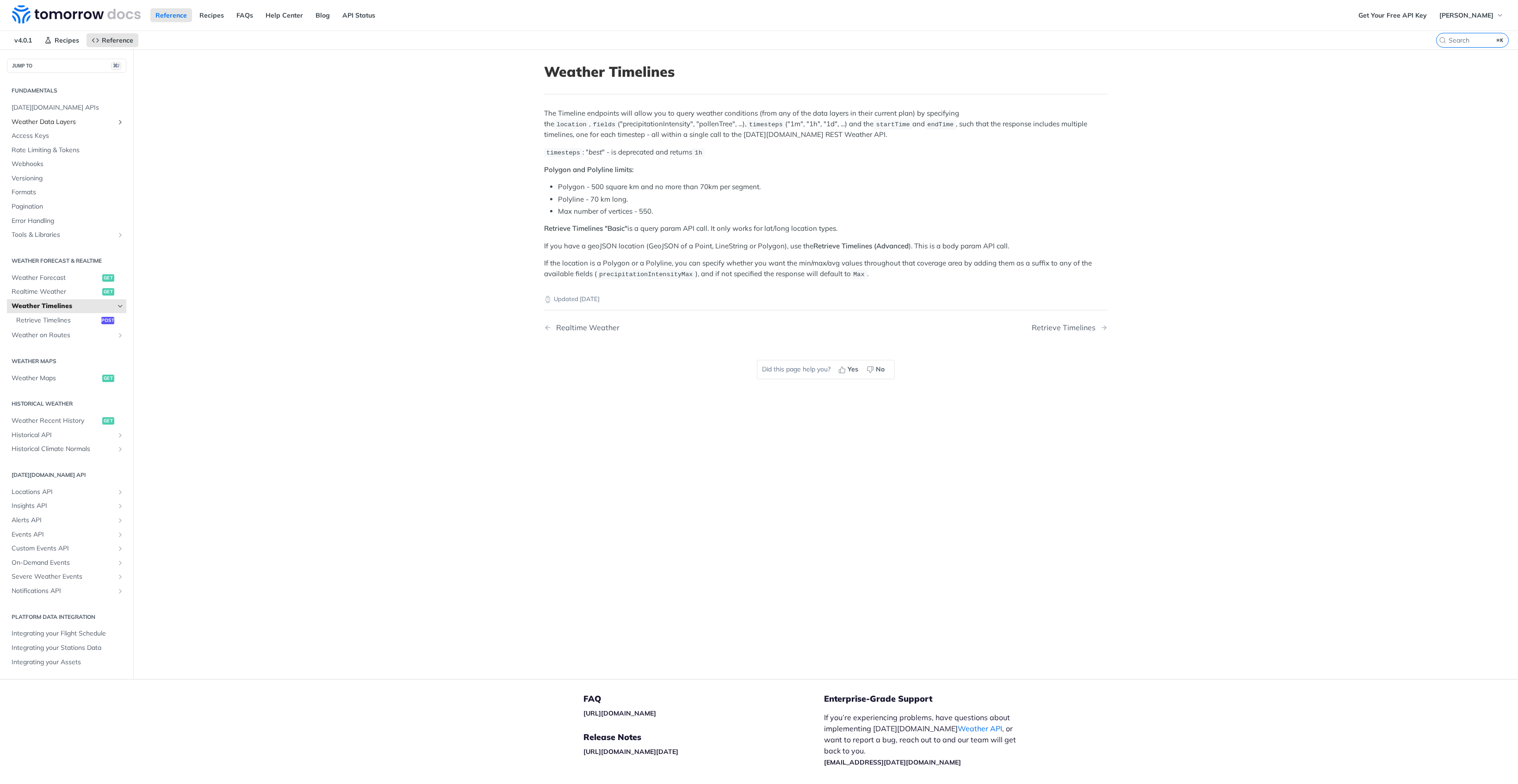
click at [55, 123] on span "Weather Data Layers" at bounding box center [63, 122] width 103 height 9
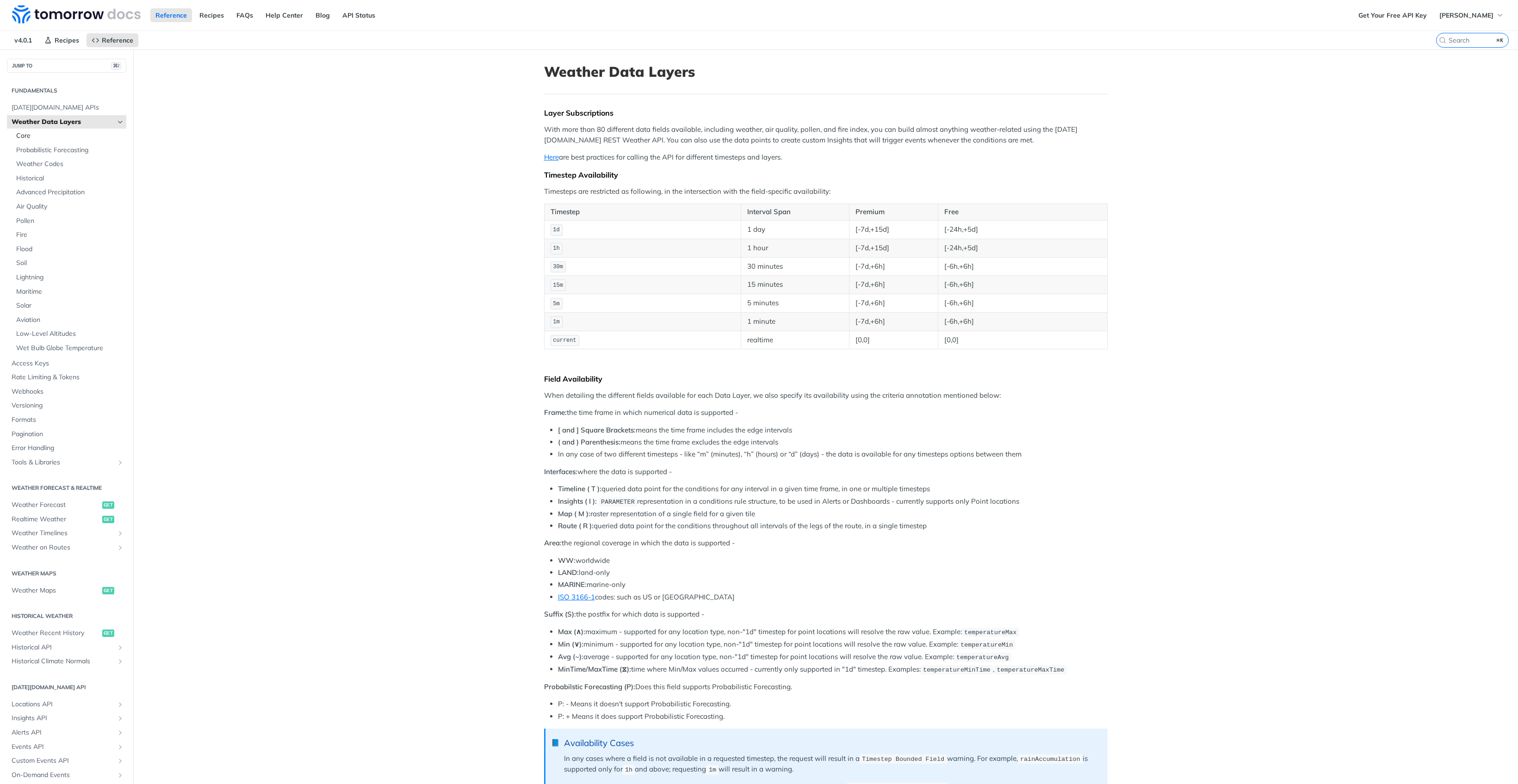
click at [47, 137] on span "Core" at bounding box center [70, 136] width 108 height 9
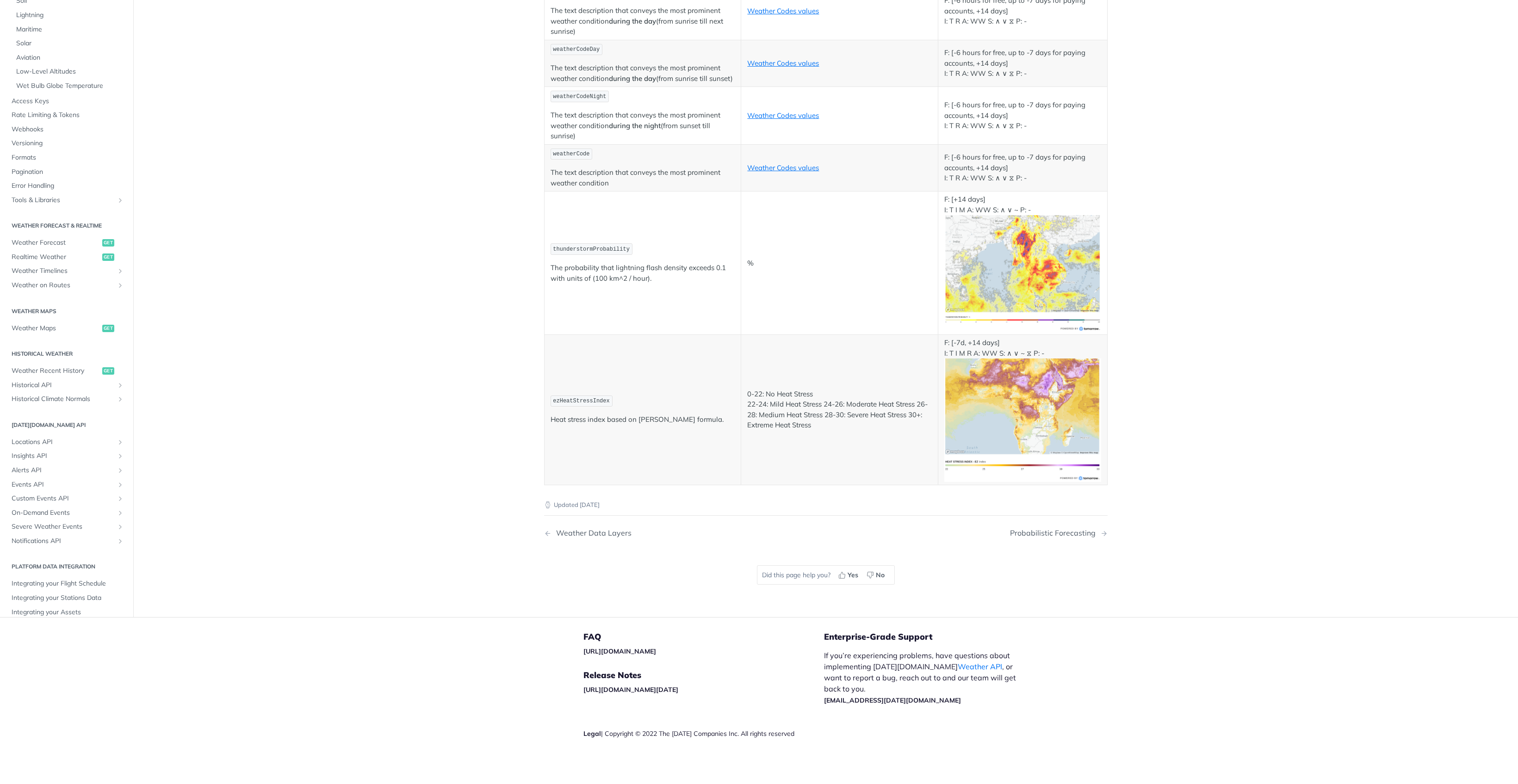
scroll to position [45, 0]
click at [70, 589] on span "Integrating your Flight Schedule" at bounding box center [68, 585] width 113 height 9
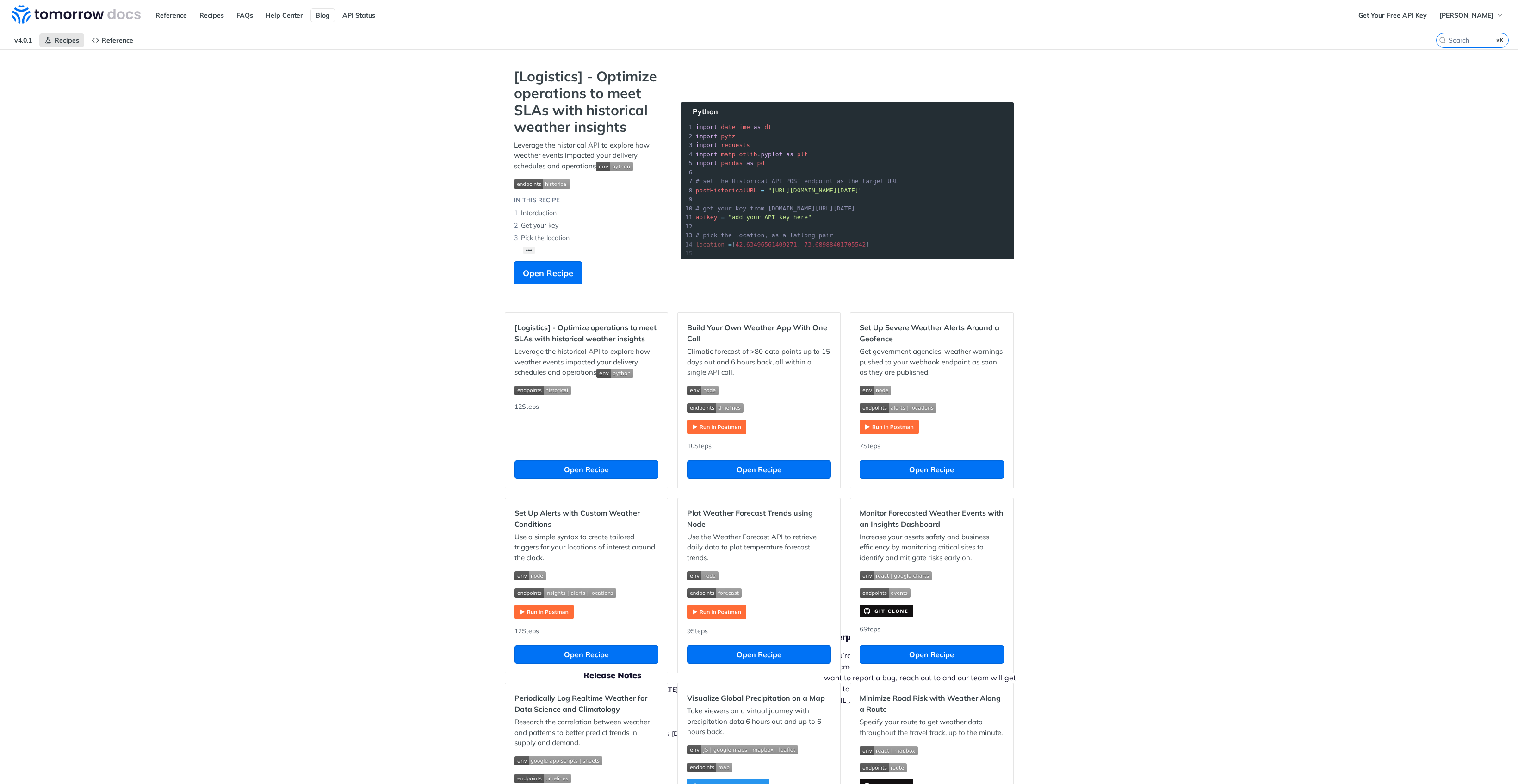
click at [318, 18] on link "Blog" at bounding box center [323, 15] width 25 height 14
